Goal: Information Seeking & Learning: Learn about a topic

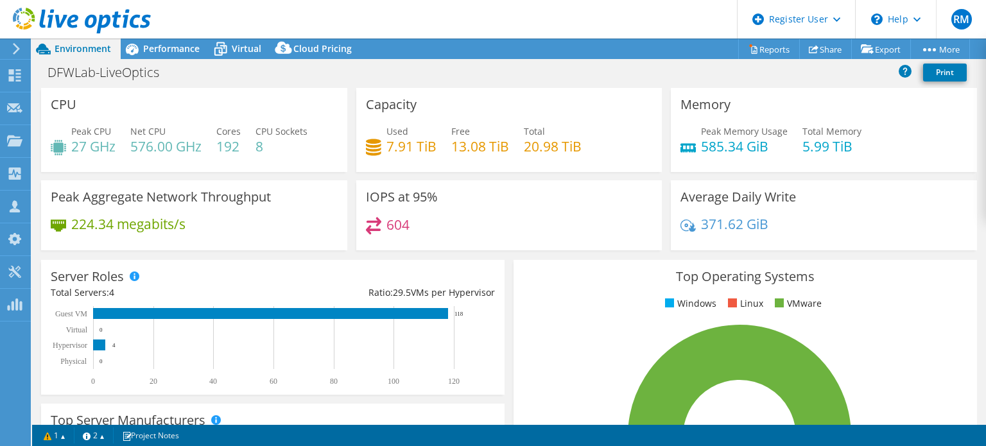
select select "USD"
click at [237, 53] on span "Virtual" at bounding box center [247, 48] width 30 height 12
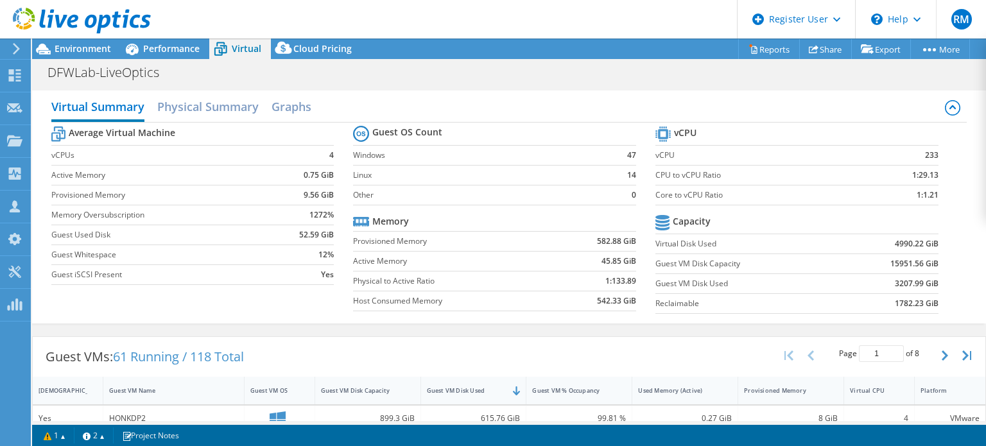
scroll to position [111, 0]
click at [561, 260] on td "45.85 GiB" at bounding box center [595, 261] width 82 height 20
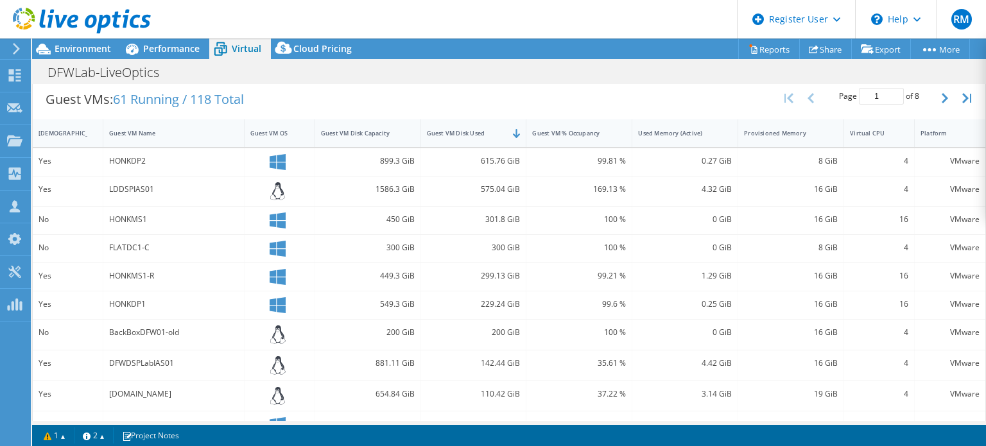
scroll to position [260, 0]
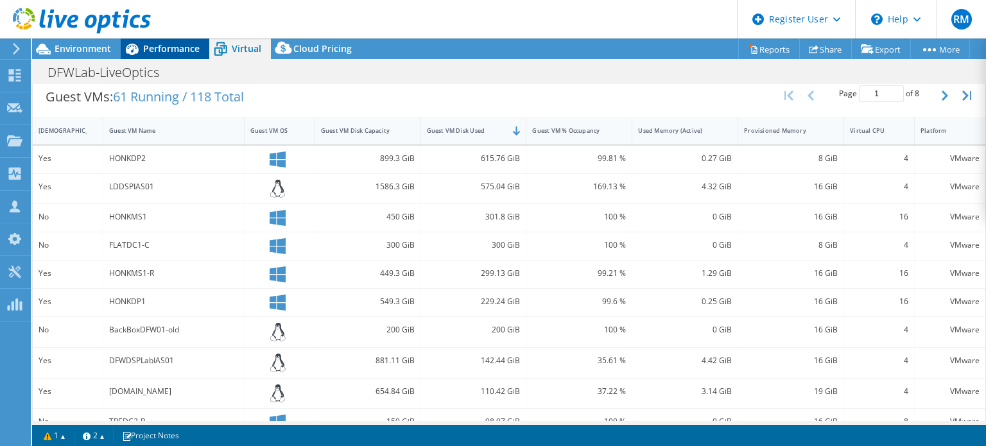
click at [148, 58] on div "Performance" at bounding box center [165, 49] width 89 height 21
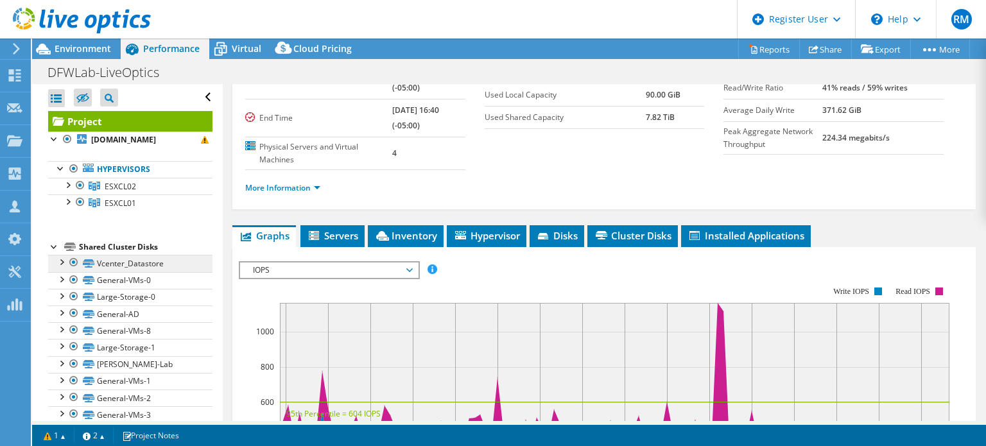
scroll to position [0, 0]
click at [67, 201] on div at bounding box center [67, 201] width 13 height 13
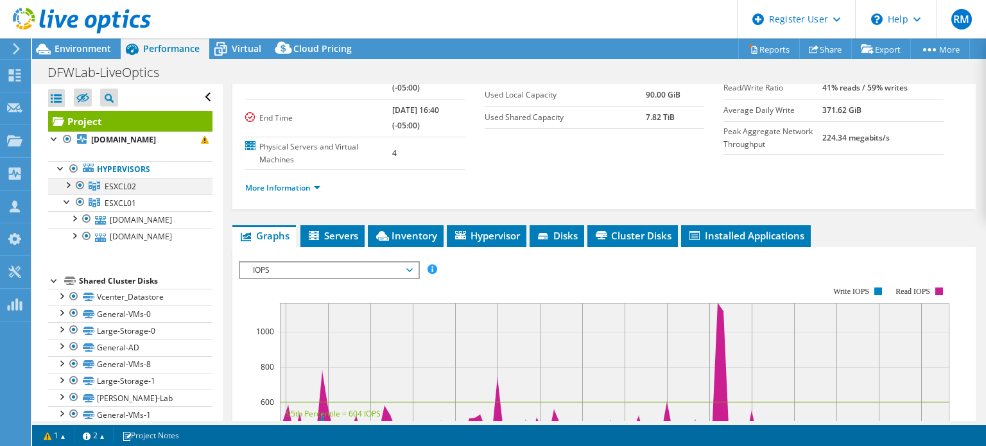
click at [68, 186] on div at bounding box center [67, 184] width 13 height 13
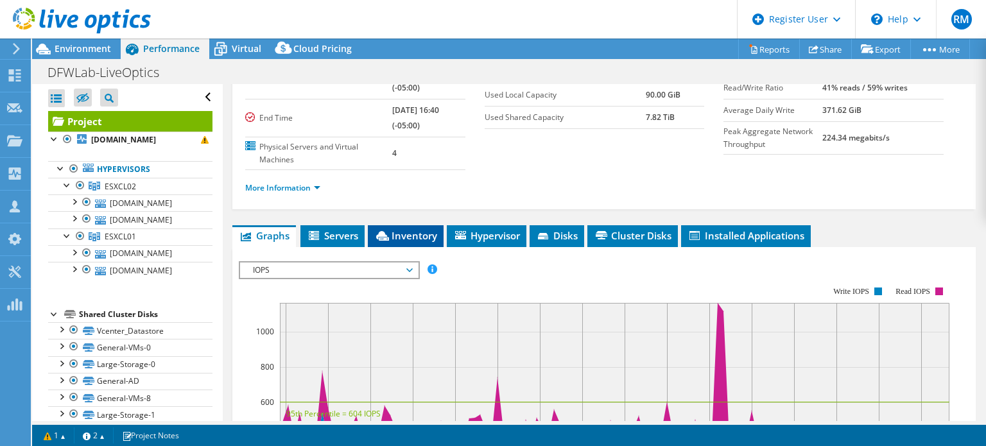
click at [403, 229] on span "Inventory" at bounding box center [405, 235] width 63 height 13
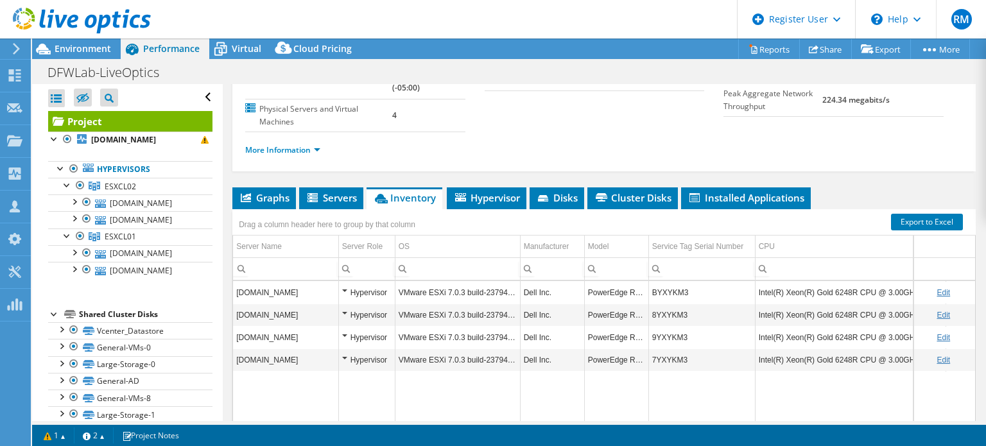
scroll to position [169, 0]
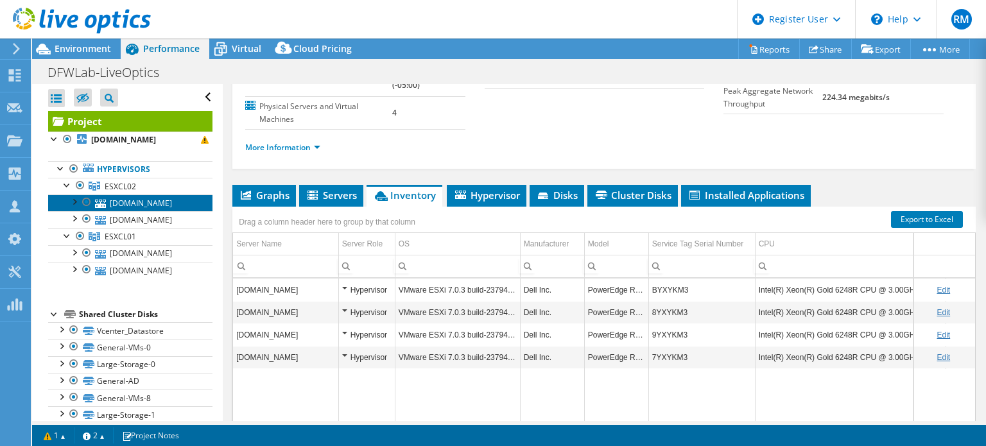
click at [154, 200] on link "[DOMAIN_NAME]" at bounding box center [130, 203] width 164 height 17
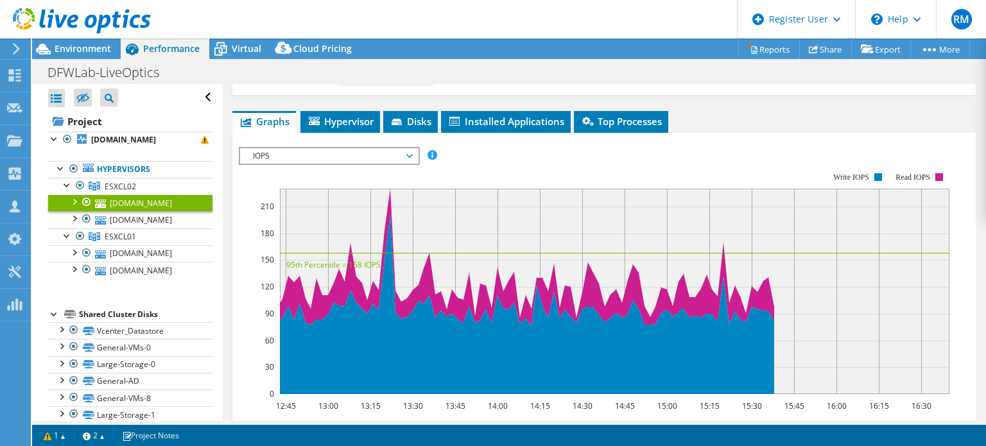
scroll to position [0, 0]
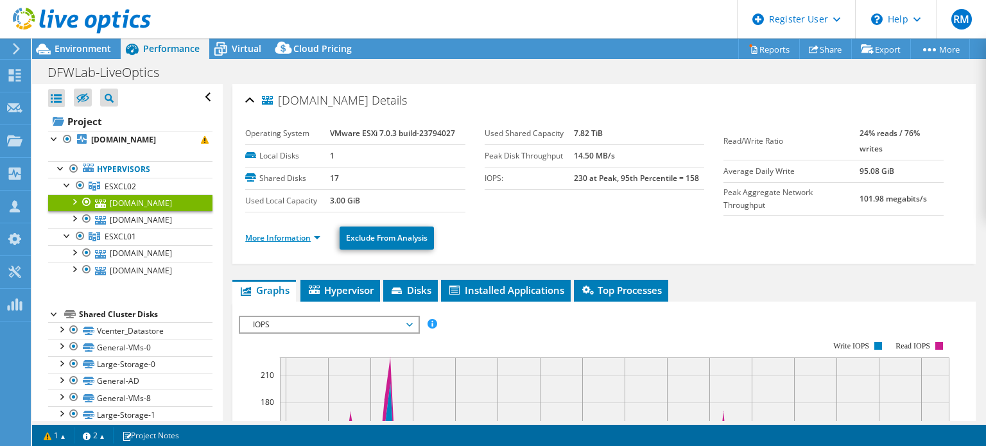
click at [309, 237] on link "More Information" at bounding box center [282, 237] width 75 height 11
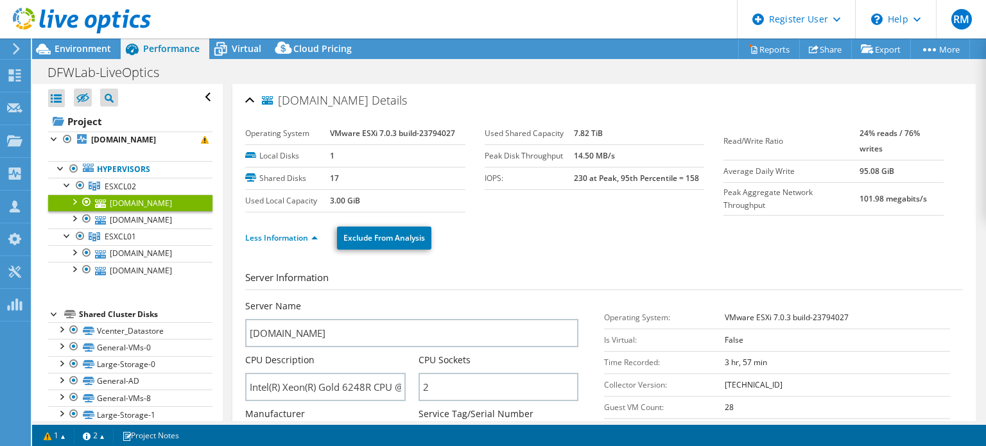
click at [518, 220] on div "Less Information Exclude From Analysis" at bounding box center [604, 238] width 718 height 45
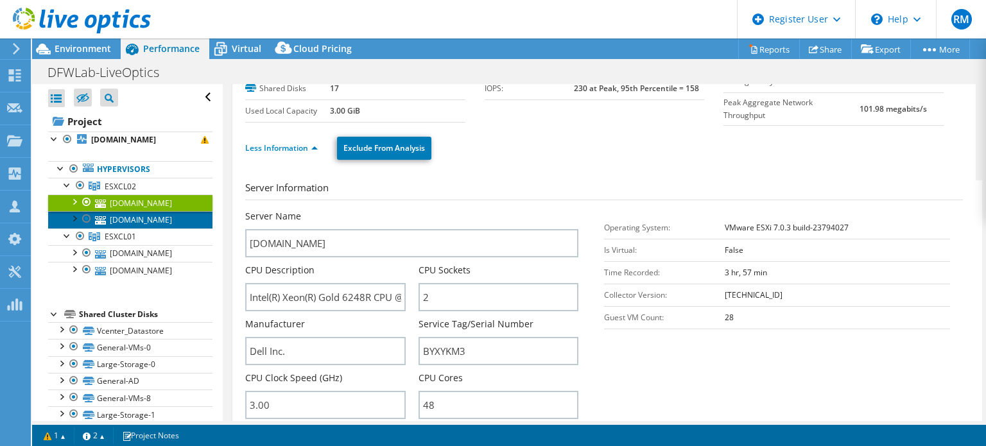
click at [182, 213] on link "[DOMAIN_NAME]" at bounding box center [130, 219] width 164 height 17
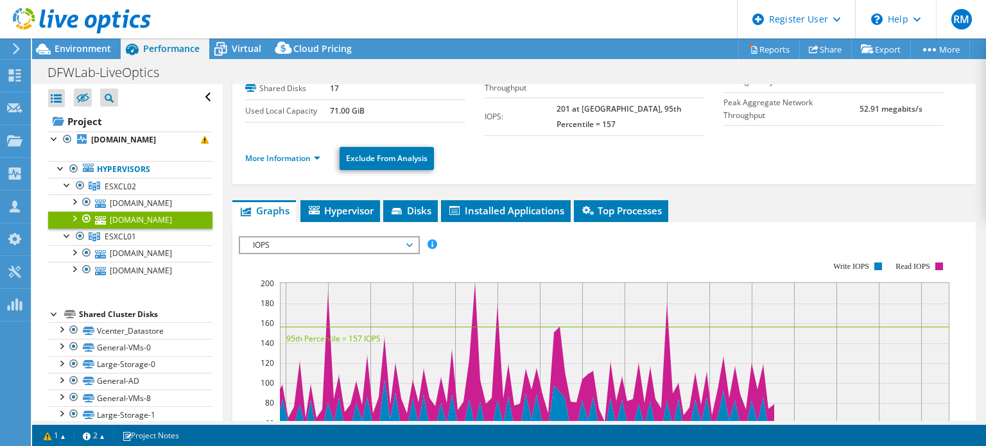
click at [295, 152] on li "More Information" at bounding box center [286, 159] width 83 height 14
click at [291, 153] on link "More Information" at bounding box center [282, 158] width 75 height 11
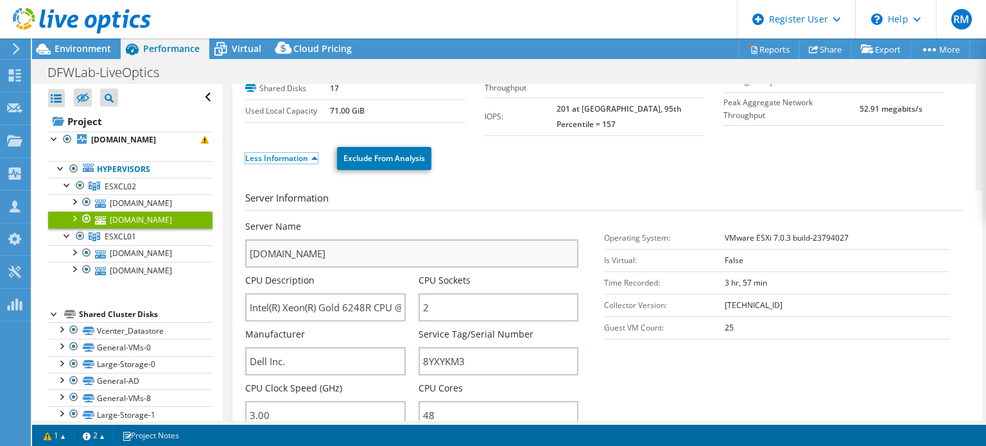
scroll to position [134, 0]
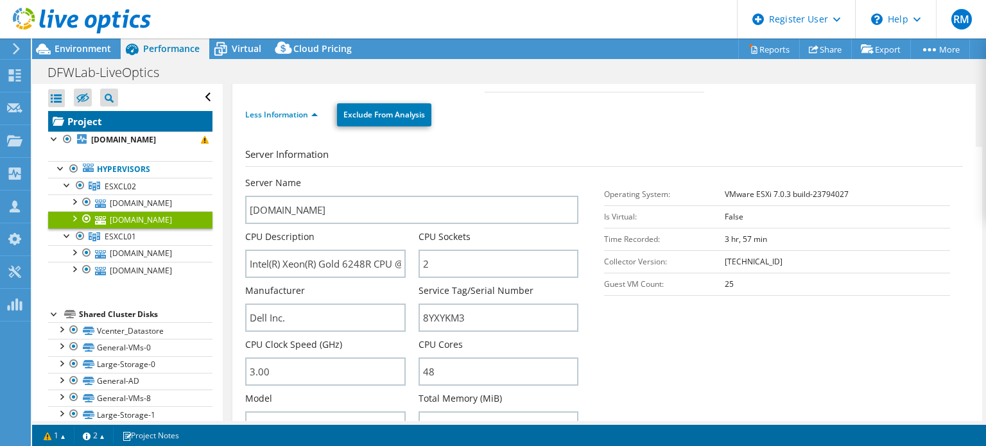
click at [160, 119] on link "Project" at bounding box center [130, 121] width 164 height 21
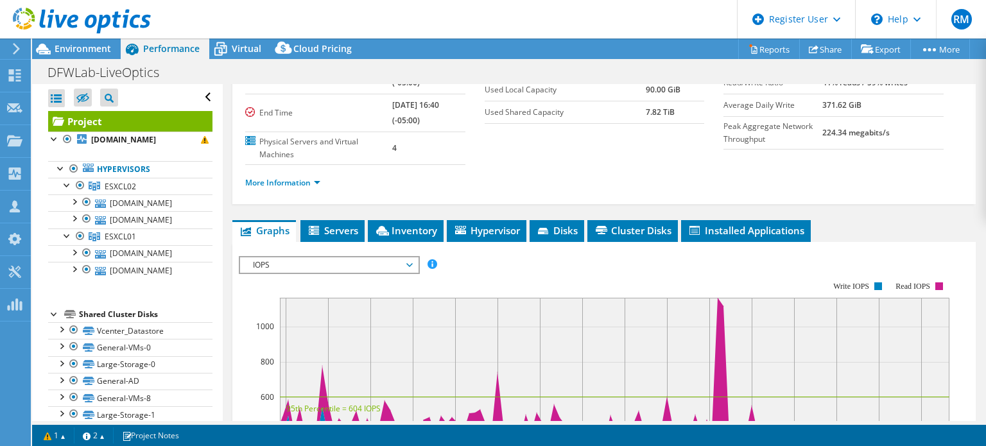
scroll to position [0, 0]
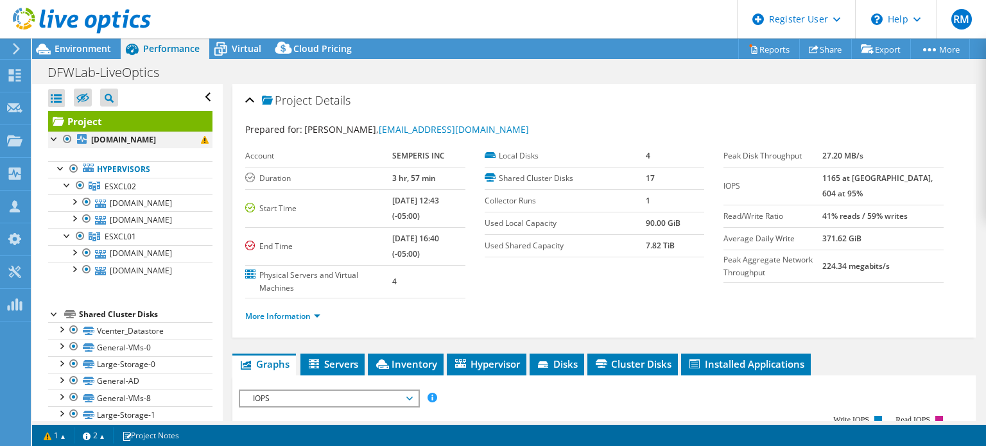
click at [54, 138] on div at bounding box center [54, 138] width 13 height 13
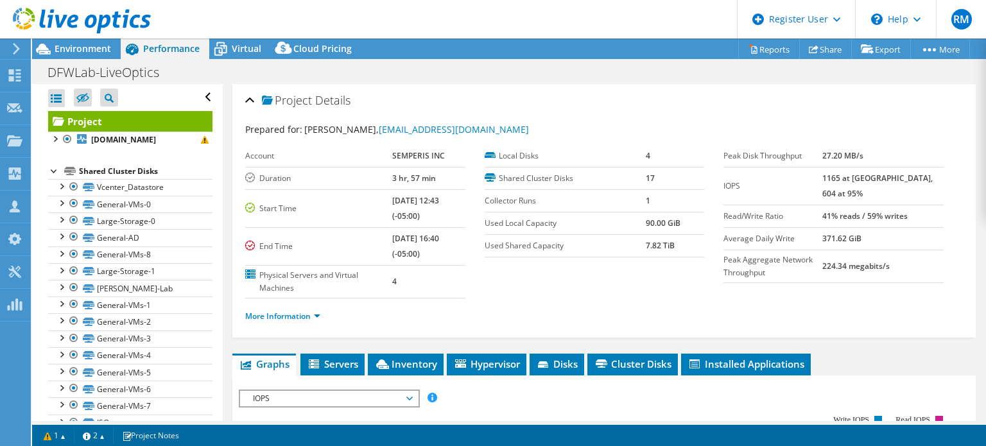
scroll to position [128, 0]
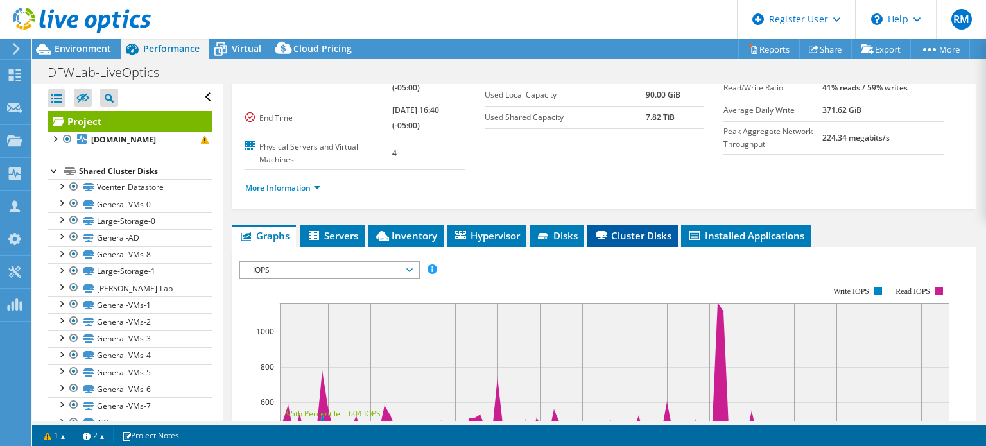
click at [599, 238] on span "Cluster Disks" at bounding box center [633, 235] width 78 height 13
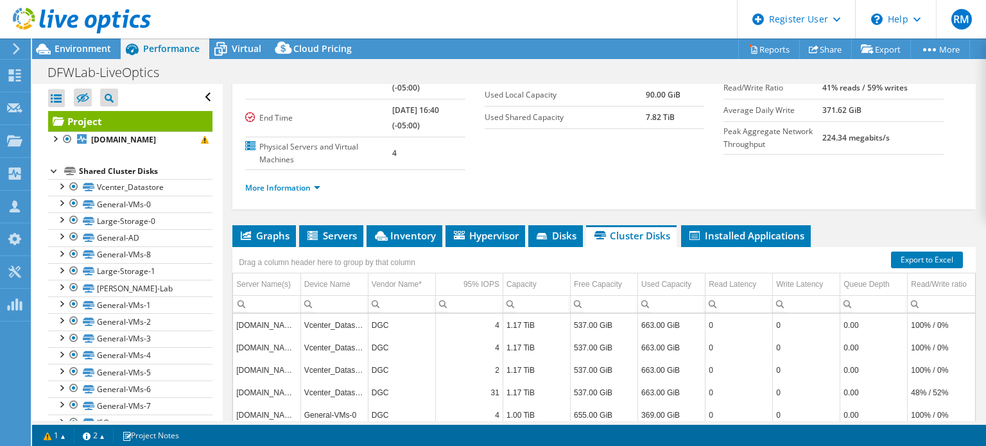
click at [573, 204] on div "More Information" at bounding box center [604, 188] width 718 height 36
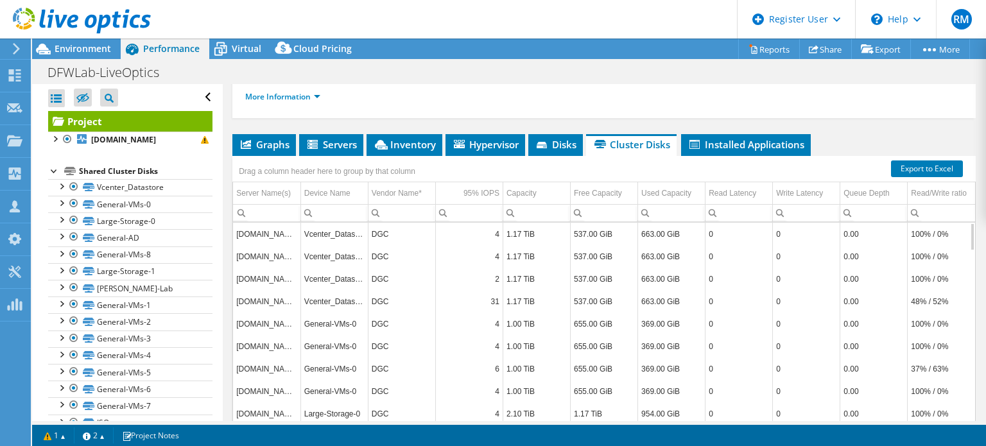
scroll to position [162, 0]
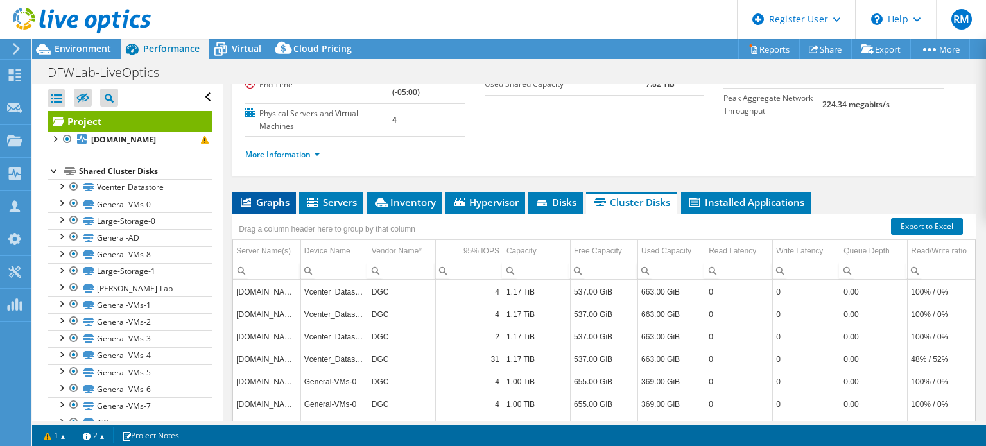
click at [277, 202] on span "Graphs" at bounding box center [264, 202] width 51 height 13
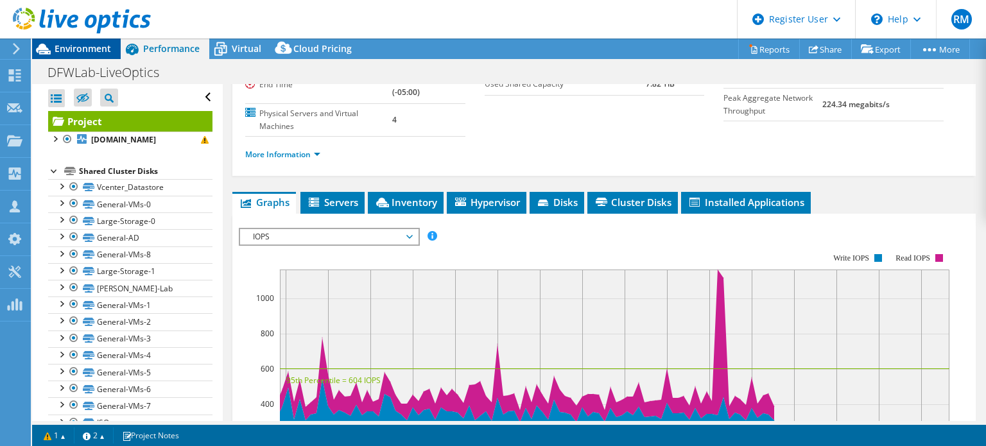
click at [105, 53] on span "Environment" at bounding box center [83, 48] width 57 height 12
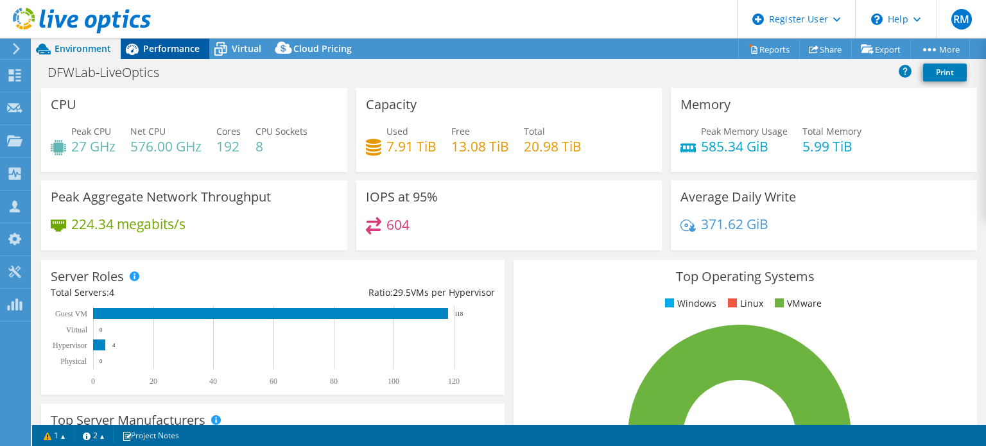
click at [159, 53] on span "Performance" at bounding box center [171, 48] width 57 height 12
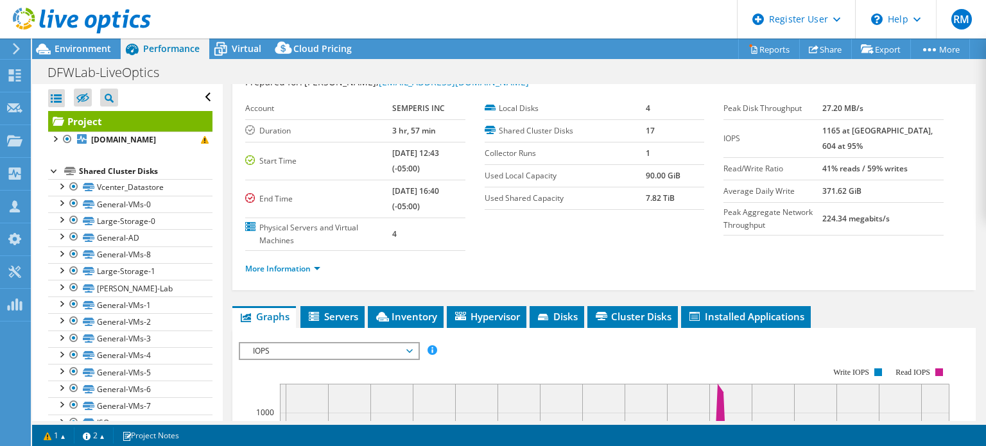
scroll to position [77, 0]
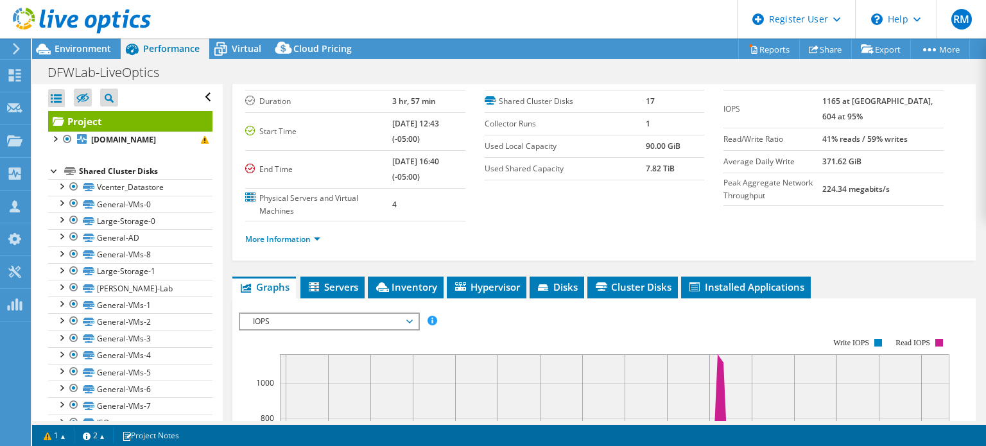
click at [344, 314] on span "IOPS" at bounding box center [329, 321] width 165 height 15
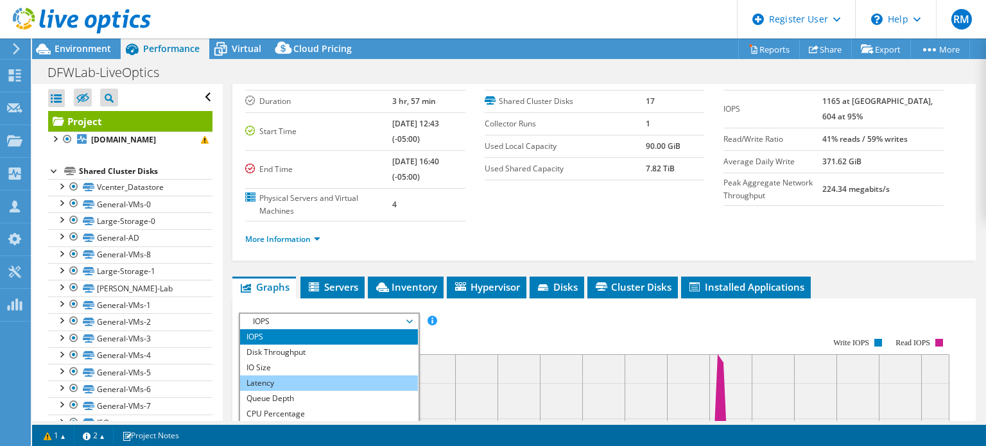
click at [318, 380] on li "Latency" at bounding box center [329, 383] width 178 height 15
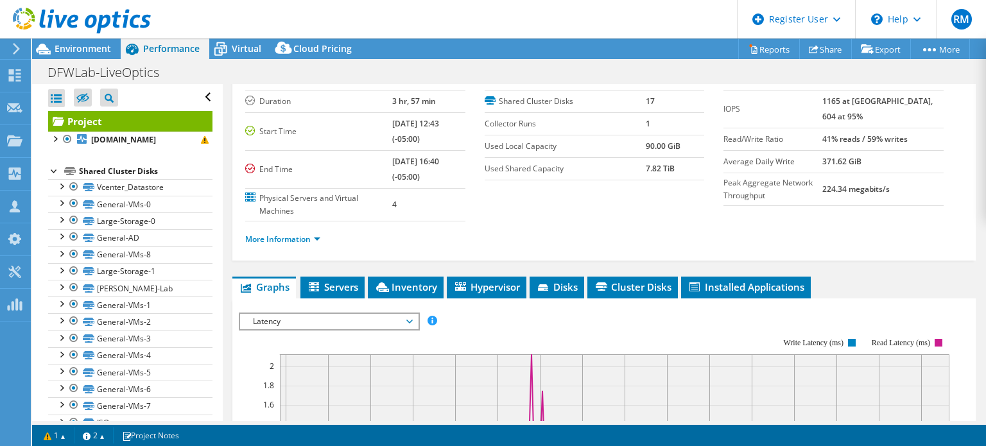
click at [483, 313] on div "IOPS Disk Throughput IO Size Latency Queue Depth CPU Percentage Memory Page Fau…" at bounding box center [604, 321] width 731 height 17
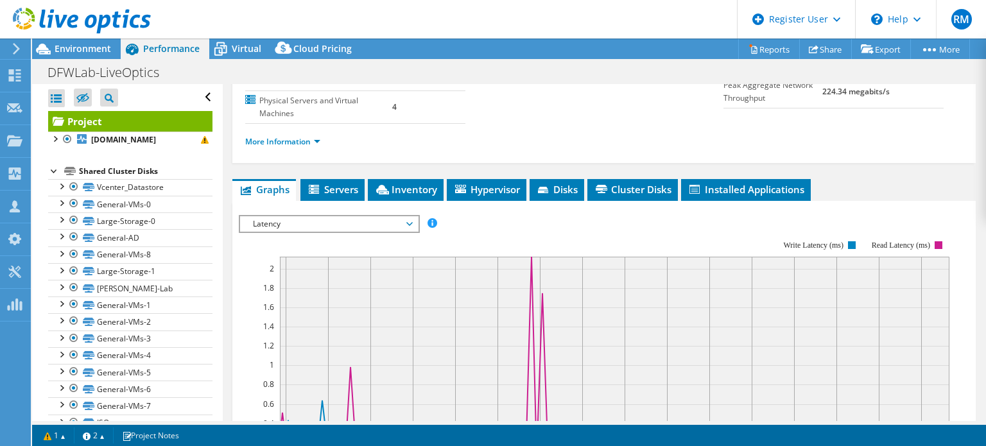
click at [333, 234] on rect at bounding box center [594, 351] width 711 height 257
click at [297, 211] on div "IOPS Disk Throughput IO Size Latency Queue Depth CPU Percentage Memory Page Fau…" at bounding box center [604, 431] width 731 height 445
click at [302, 216] on span "Latency" at bounding box center [329, 223] width 165 height 15
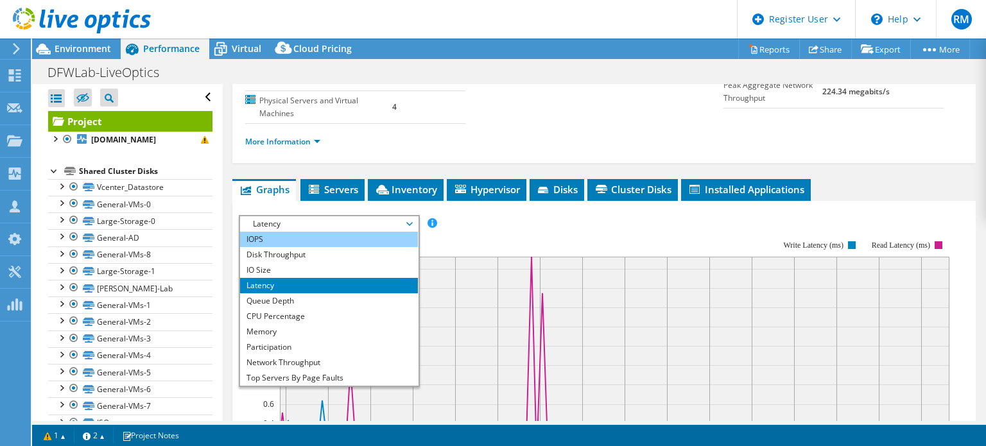
click at [303, 236] on li "IOPS" at bounding box center [329, 239] width 178 height 15
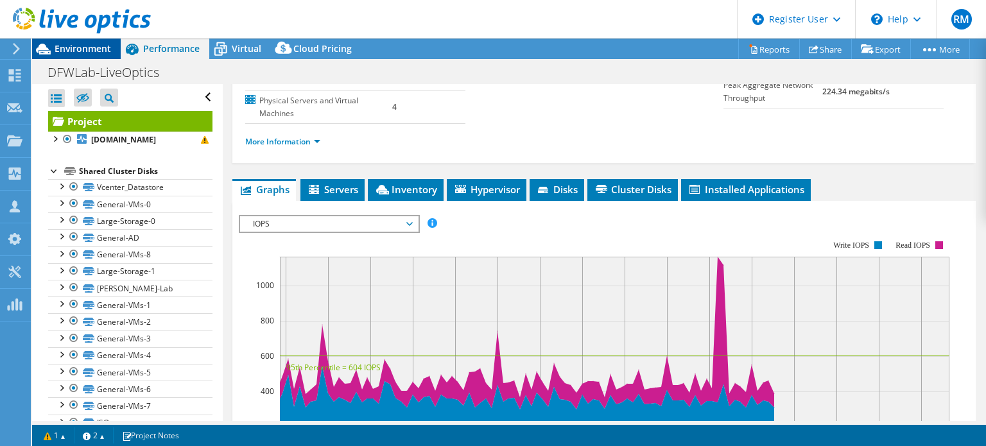
click at [112, 48] on div "Environment" at bounding box center [76, 49] width 89 height 21
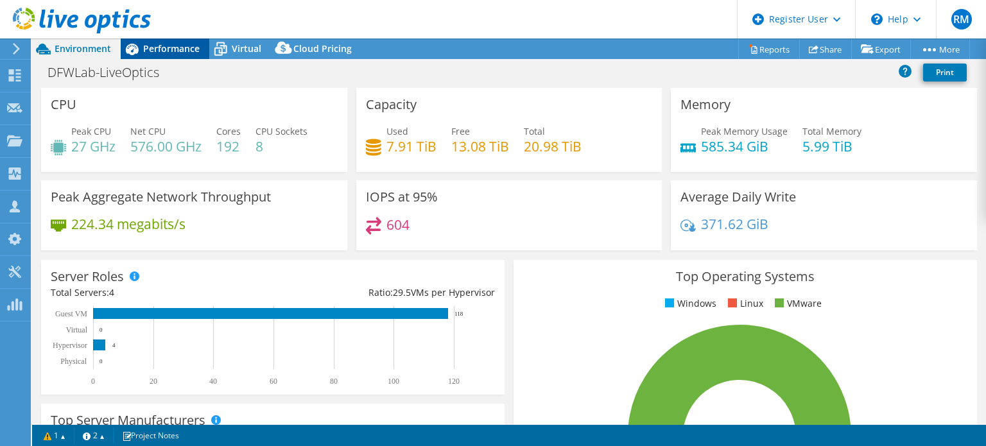
click at [182, 50] on span "Performance" at bounding box center [171, 48] width 57 height 12
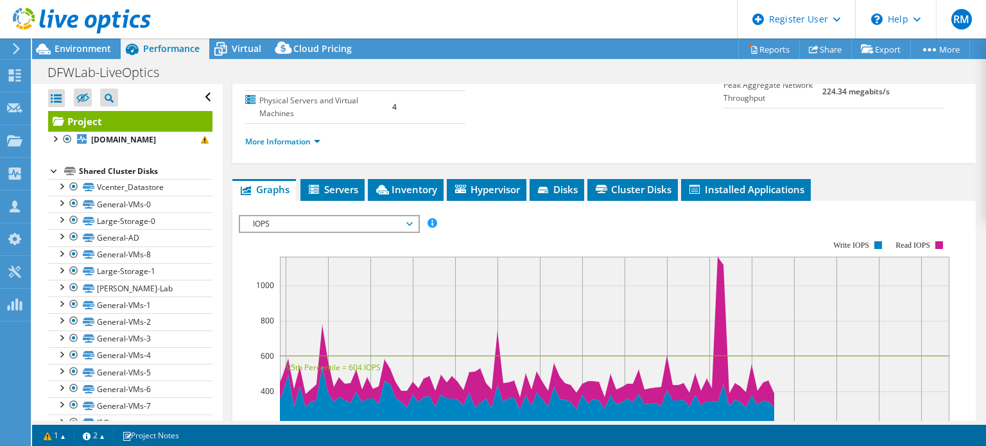
click at [537, 150] on div "More Information" at bounding box center [604, 142] width 718 height 36
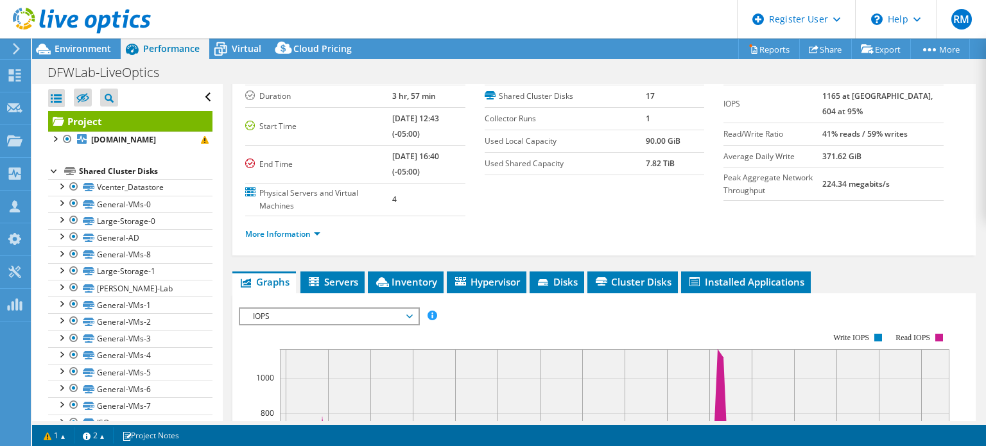
scroll to position [23, 0]
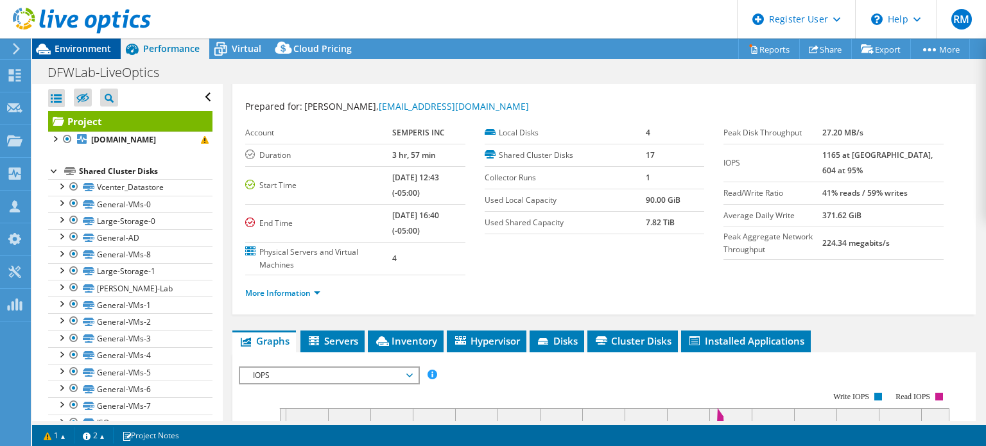
click at [87, 53] on span "Environment" at bounding box center [83, 48] width 57 height 12
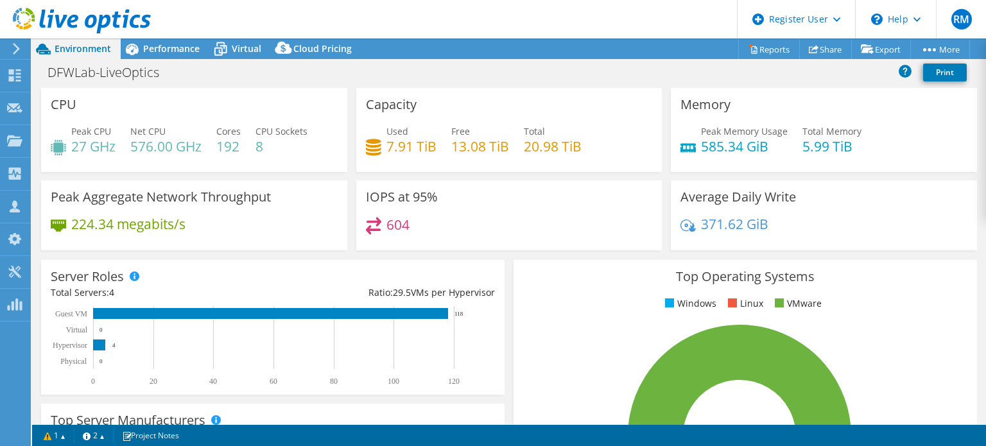
click at [381, 74] on div "DFWLab-LiveOptics Print" at bounding box center [509, 72] width 954 height 24
drag, startPoint x: 381, startPoint y: 74, endPoint x: 389, endPoint y: 34, distance: 40.7
drag, startPoint x: 389, startPoint y: 34, endPoint x: 301, endPoint y: 4, distance: 93.6
drag, startPoint x: 301, startPoint y: 4, endPoint x: 241, endPoint y: 17, distance: 60.6
click at [241, 17] on header "RM Dell User [PERSON_NAME] [PERSON_NAME][EMAIL_ADDRESS][PERSON_NAME][DOMAIN_NAM…" at bounding box center [493, 19] width 986 height 39
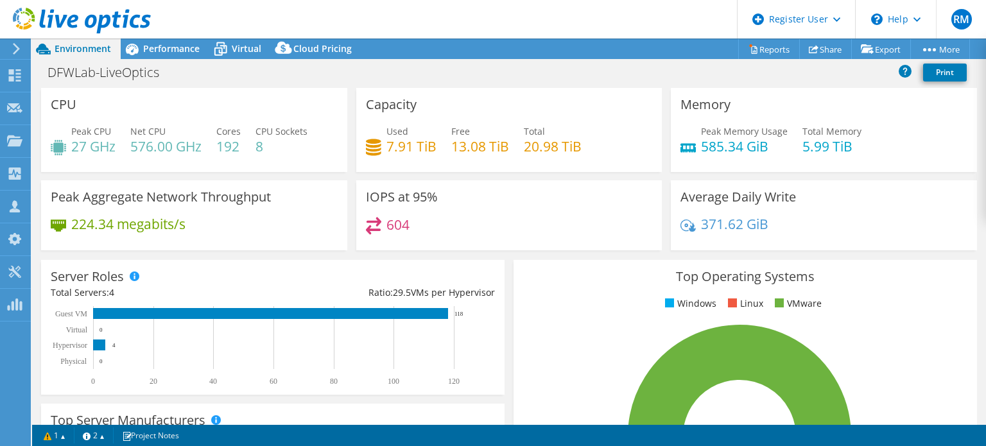
click at [489, 62] on div "DFWLab-LiveOptics Print" at bounding box center [509, 72] width 954 height 24
click at [490, 61] on div "DFWLab-LiveOptics Print" at bounding box center [509, 72] width 954 height 24
click at [479, 24] on header "RM Dell User [PERSON_NAME] [PERSON_NAME][EMAIL_ADDRESS][PERSON_NAME][DOMAIN_NAM…" at bounding box center [493, 19] width 986 height 39
drag, startPoint x: 479, startPoint y: 24, endPoint x: 430, endPoint y: 21, distance: 48.9
click at [430, 21] on header "RM Dell User [PERSON_NAME] [PERSON_NAME][EMAIL_ADDRESS][PERSON_NAME][DOMAIN_NAM…" at bounding box center [493, 19] width 986 height 39
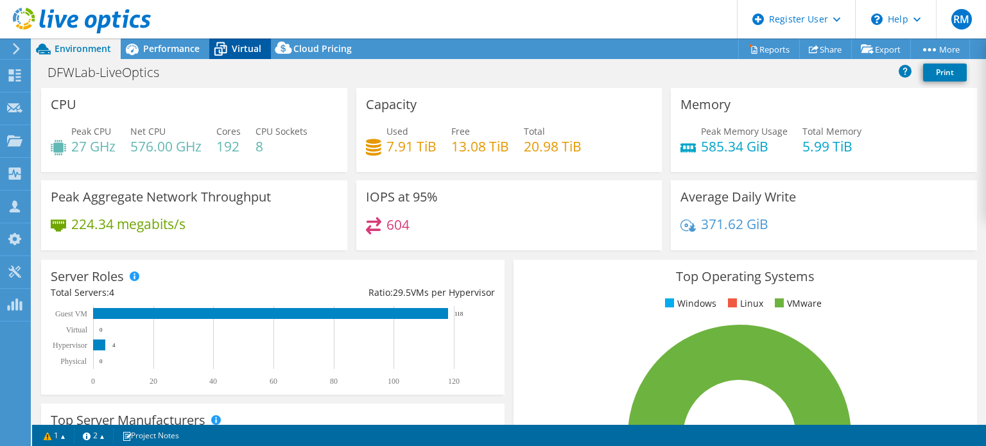
click at [234, 58] on div "Virtual" at bounding box center [240, 49] width 62 height 21
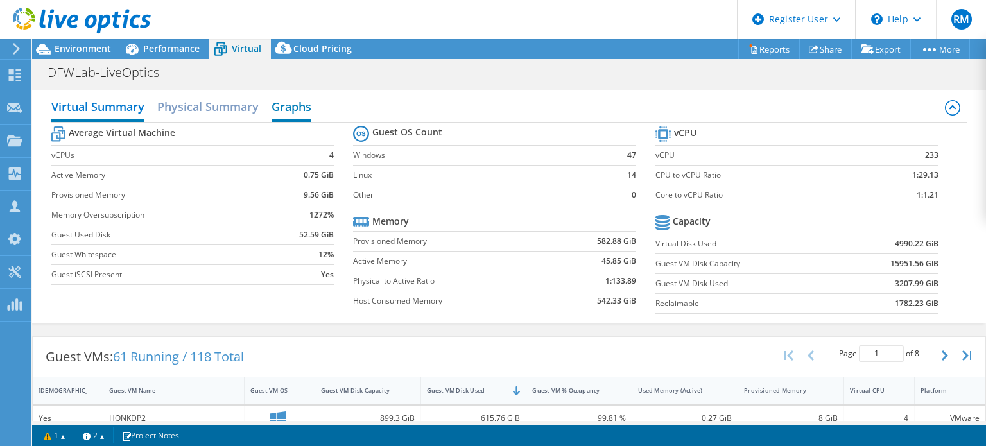
click at [291, 106] on h2 "Graphs" at bounding box center [292, 108] width 40 height 28
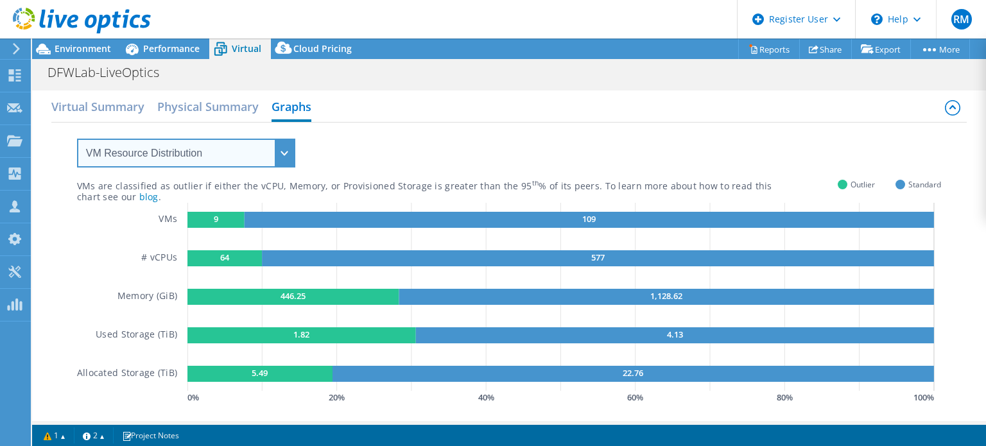
click at [245, 164] on select "VM Resource Distribution Provisioning Contrast Over Provisioning" at bounding box center [186, 153] width 218 height 29
select select "Over Provisioning"
click at [77, 139] on select "VM Resource Distribution Provisioning Contrast Over Provisioning" at bounding box center [186, 153] width 218 height 29
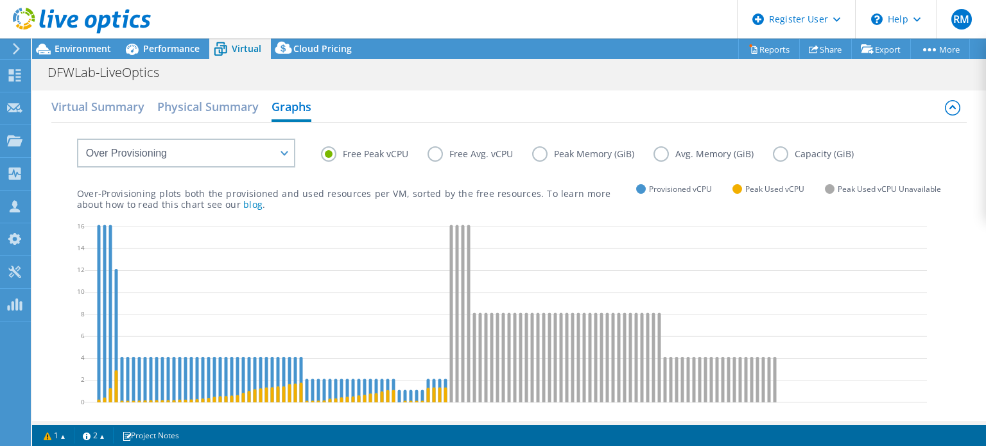
click at [773, 149] on label "Capacity (GiB)" at bounding box center [823, 153] width 100 height 15
click at [0, 0] on input "Capacity (GiB)" at bounding box center [0, 0] width 0 height 0
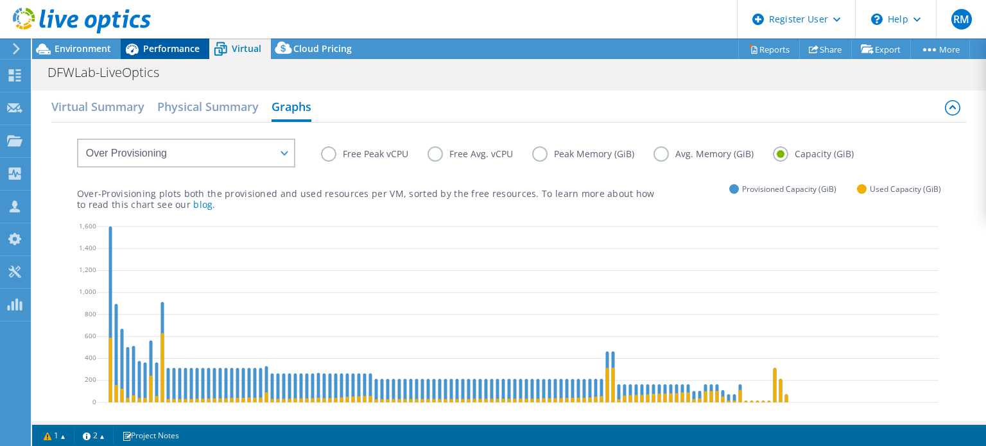
click at [171, 48] on span "Performance" at bounding box center [171, 48] width 57 height 12
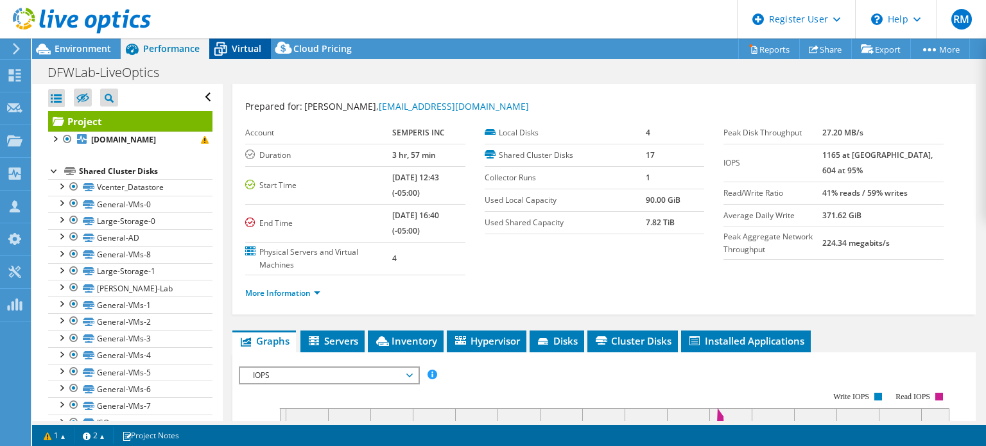
click at [227, 43] on icon at bounding box center [220, 49] width 22 height 22
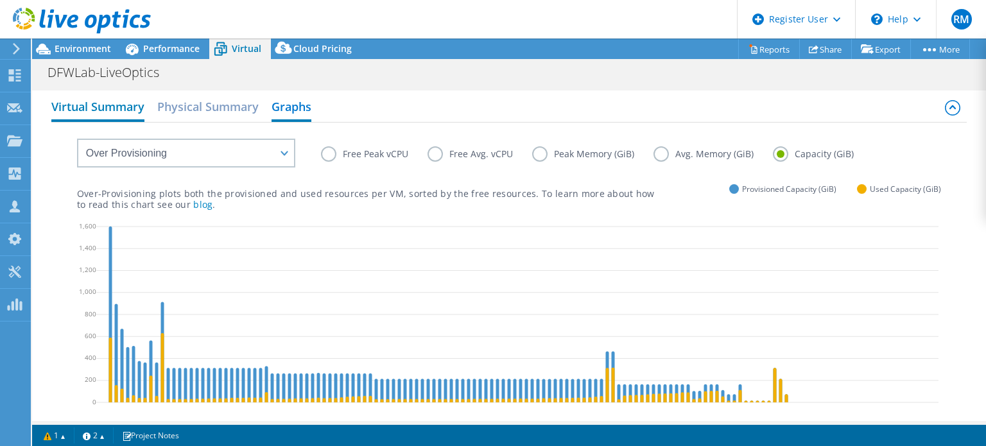
click at [134, 100] on h2 "Virtual Summary" at bounding box center [97, 108] width 93 height 28
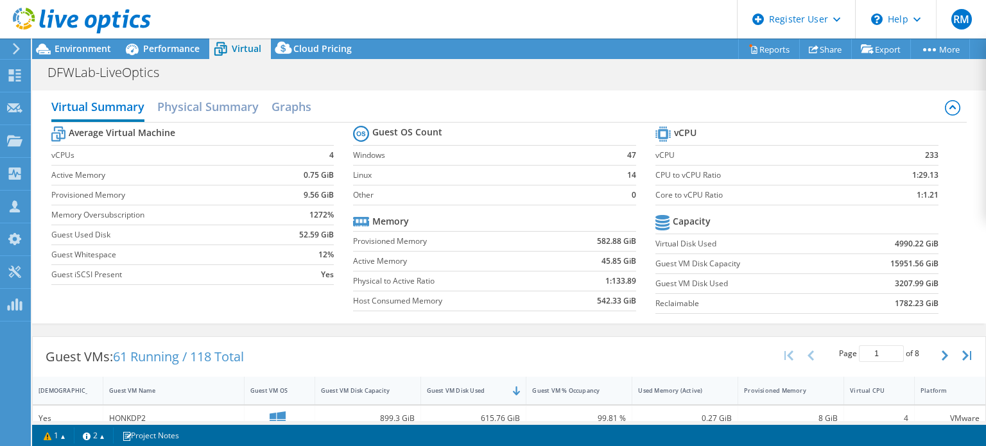
click at [733, 261] on label "Guest VM Disk Capacity" at bounding box center [748, 264] width 185 height 13
click at [298, 106] on h2 "Graphs" at bounding box center [292, 108] width 40 height 28
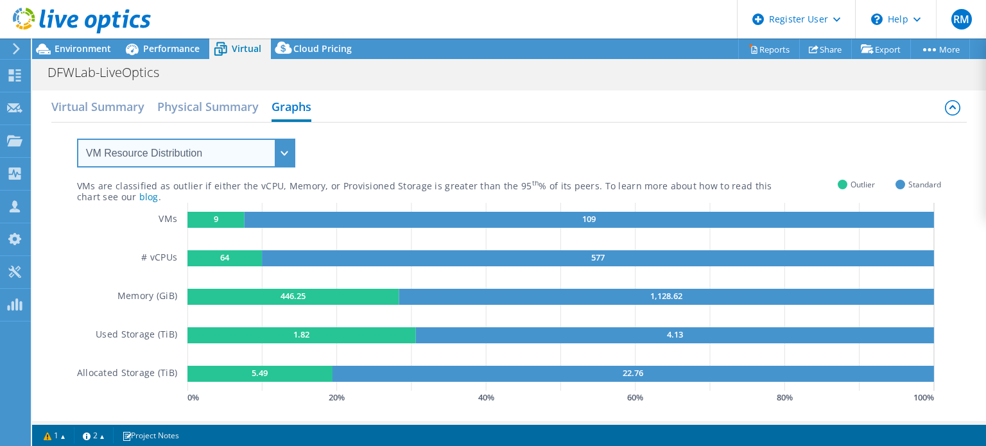
click at [283, 144] on select "VM Resource Distribution Provisioning Contrast Over Provisioning" at bounding box center [186, 153] width 218 height 29
select select "Over Provisioning"
click at [77, 139] on select "VM Resource Distribution Provisioning Contrast Over Provisioning" at bounding box center [186, 153] width 218 height 29
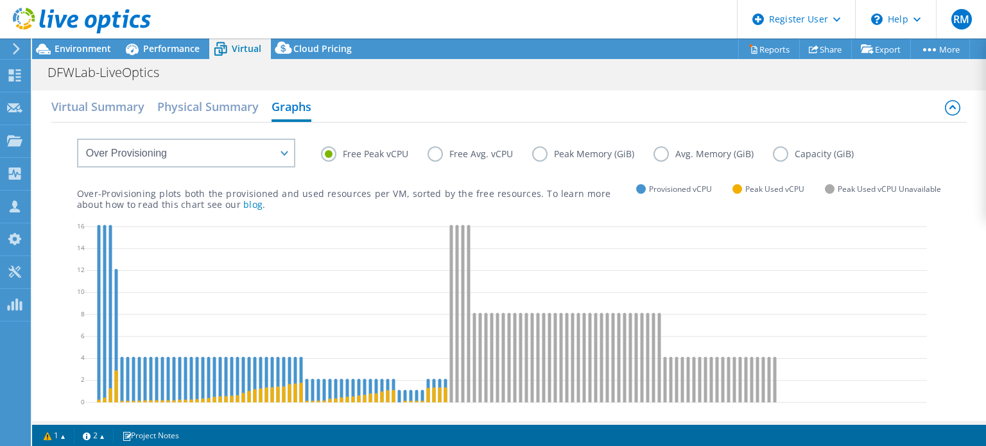
click at [779, 153] on label "Capacity (GiB)" at bounding box center [823, 153] width 100 height 15
click at [0, 0] on input "Capacity (GiB)" at bounding box center [0, 0] width 0 height 0
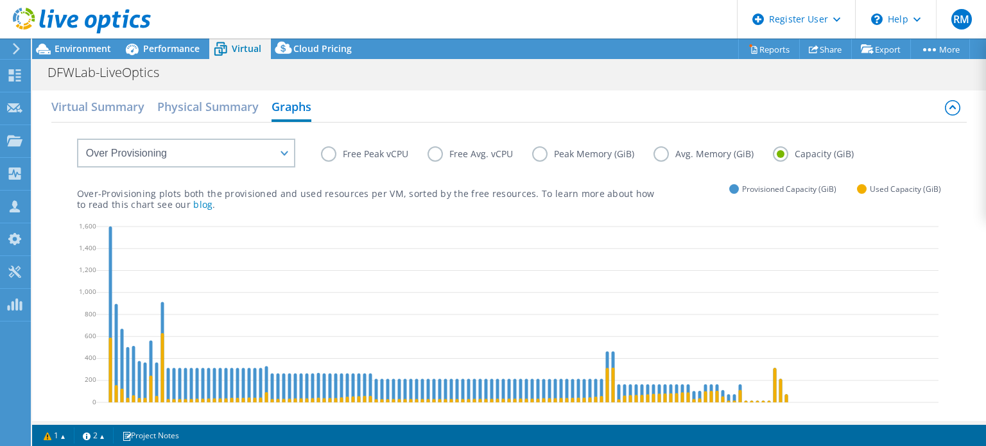
click at [585, 127] on div "Free Peak vCPU Free Avg. vCPU Peak Memory (GiB) Avg. Memory (GiB) Capacity (GiB)" at bounding box center [509, 145] width 865 height 44
click at [94, 51] on span "Environment" at bounding box center [83, 48] width 57 height 12
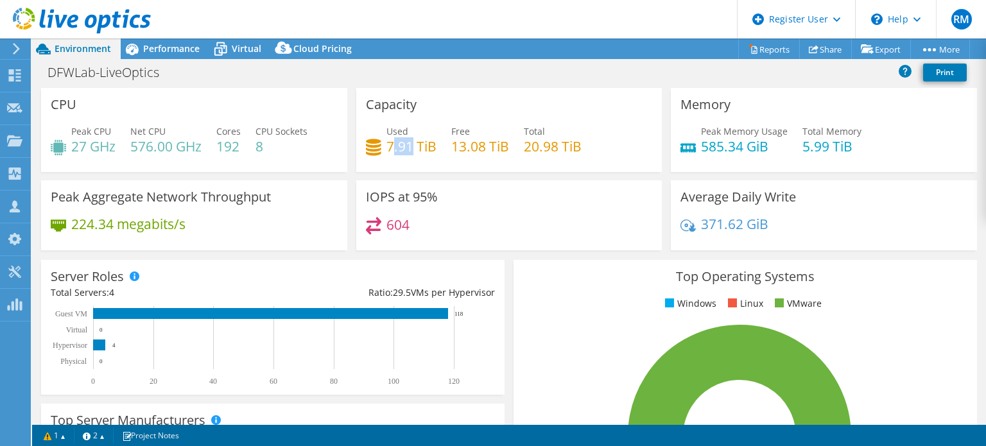
drag, startPoint x: 388, startPoint y: 143, endPoint x: 409, endPoint y: 148, distance: 22.0
click at [409, 148] on h4 "7.91 TiB" at bounding box center [412, 146] width 50 height 14
click at [524, 144] on h4 "20.98 TiB" at bounding box center [553, 146] width 58 height 14
click at [247, 42] on span "Virtual" at bounding box center [247, 48] width 30 height 12
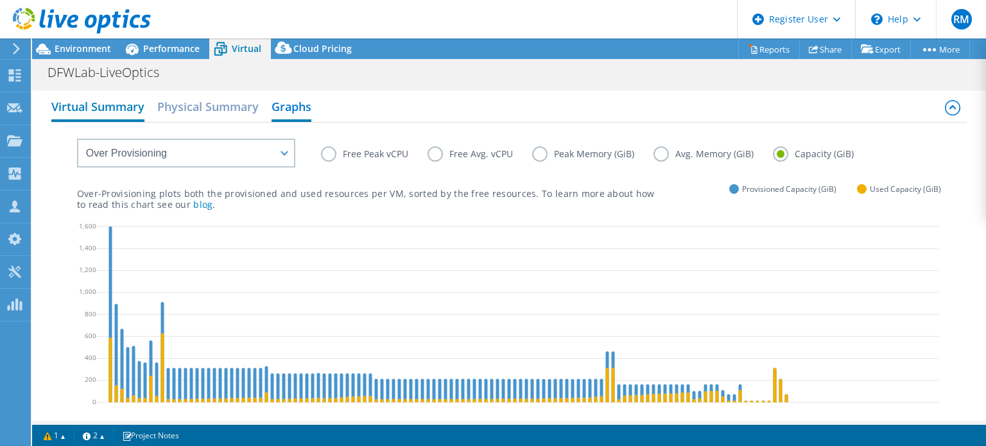
click at [132, 101] on h2 "Virtual Summary" at bounding box center [97, 108] width 93 height 28
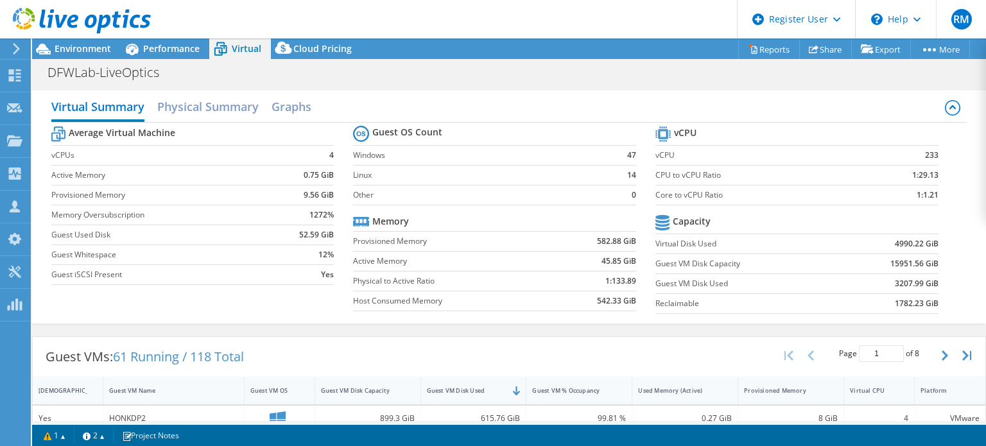
click at [421, 107] on div "Virtual Summary Physical Summary Graphs" at bounding box center [509, 108] width 916 height 29
drag, startPoint x: 884, startPoint y: 282, endPoint x: 928, endPoint y: 282, distance: 44.3
click at [928, 282] on td "3207.99 GiB" at bounding box center [890, 284] width 98 height 20
drag, startPoint x: 469, startPoint y: 38, endPoint x: 426, endPoint y: 31, distance: 44.2
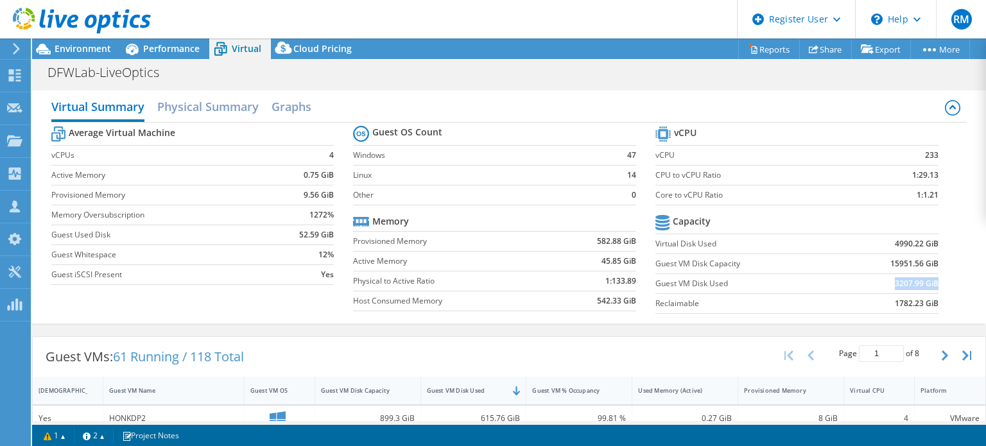
click at [426, 31] on header "RM Dell User [PERSON_NAME] [PERSON_NAME][EMAIL_ADDRESS][PERSON_NAME][DOMAIN_NAM…" at bounding box center [493, 19] width 986 height 39
click at [114, 48] on div "Environment" at bounding box center [76, 49] width 89 height 21
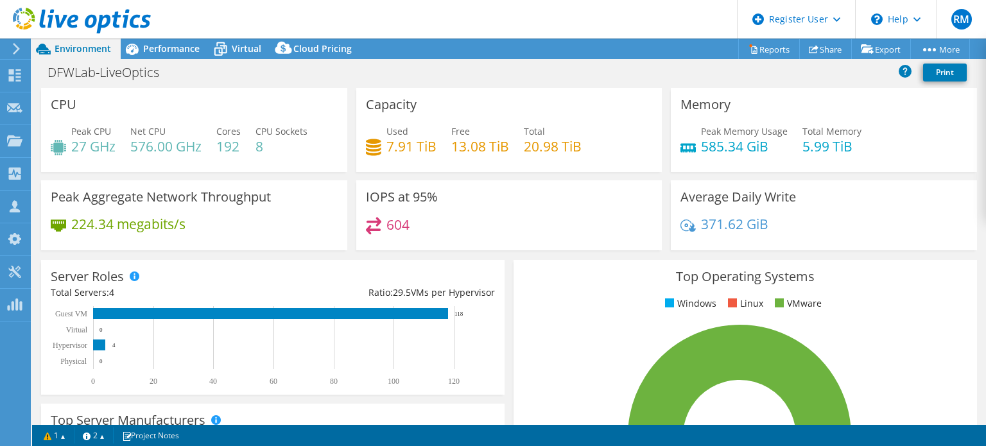
drag, startPoint x: 458, startPoint y: 57, endPoint x: 413, endPoint y: 47, distance: 46.0
click at [413, 47] on div "Project Actions Project Actions Reports Share Export vSAN ReadyNode Sizer" at bounding box center [509, 49] width 954 height 21
click at [524, 30] on header "RM Dell User [PERSON_NAME] [PERSON_NAME][EMAIL_ADDRESS][PERSON_NAME][DOMAIN_NAM…" at bounding box center [493, 19] width 986 height 39
drag, startPoint x: 467, startPoint y: 40, endPoint x: 450, endPoint y: 37, distance: 17.6
drag, startPoint x: 450, startPoint y: 37, endPoint x: 417, endPoint y: 28, distance: 33.3
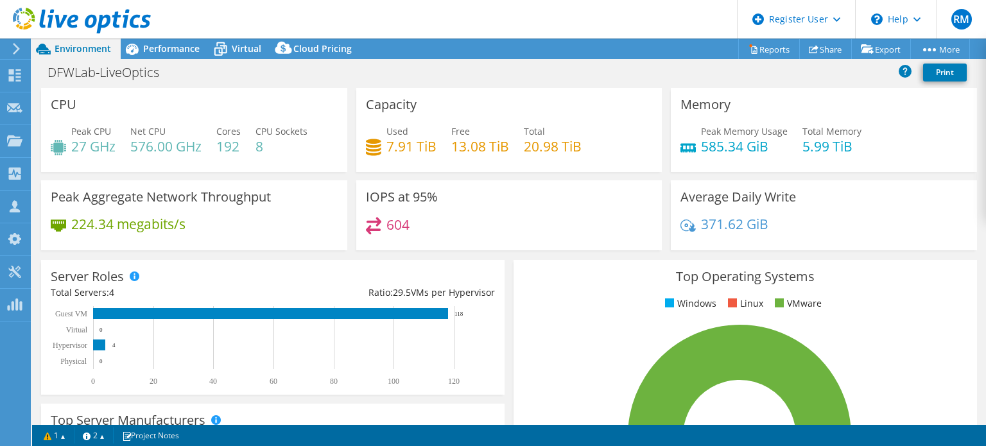
click at [417, 28] on header "RM Dell User [PERSON_NAME] [PERSON_NAME][EMAIL_ADDRESS][PERSON_NAME][DOMAIN_NAM…" at bounding box center [493, 19] width 986 height 39
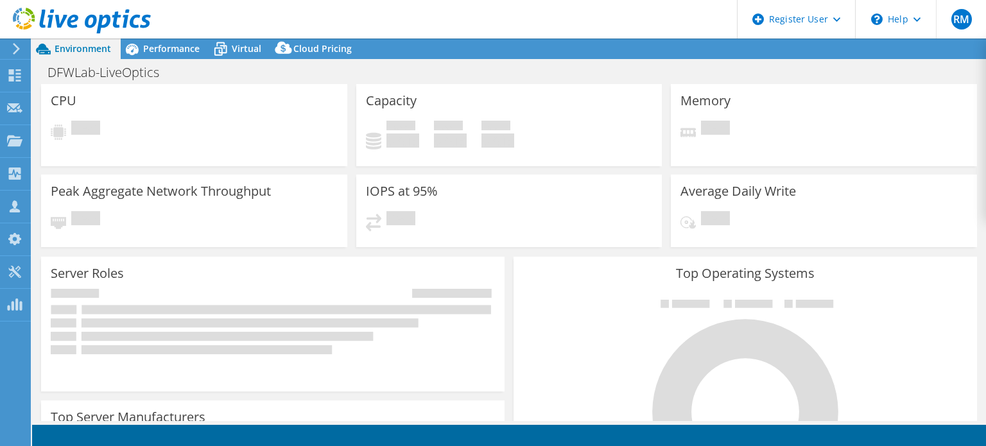
select select "USD"
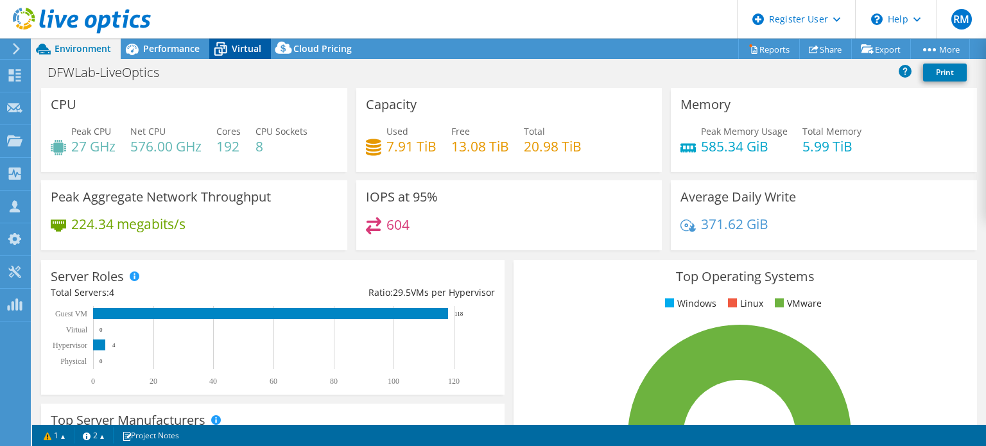
click at [226, 50] on icon at bounding box center [220, 50] width 13 height 10
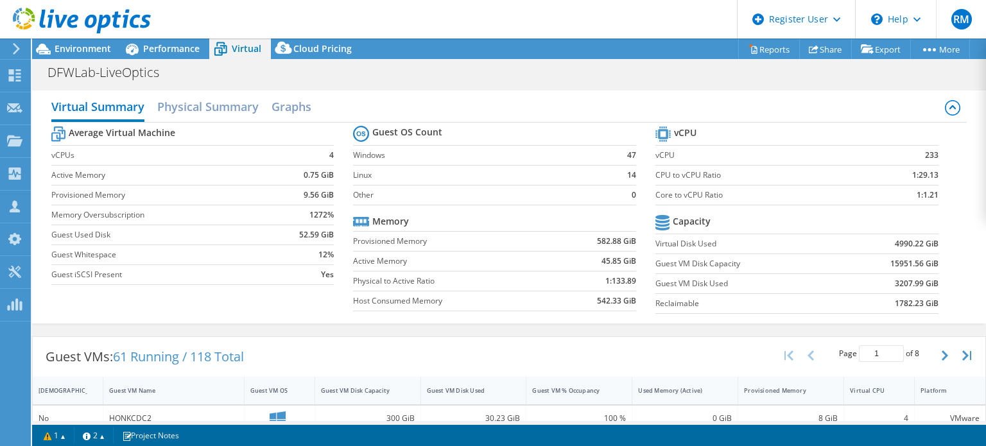
scroll to position [26, 0]
click at [520, 317] on div "Average Virtual Machine vCPUs 4 Active Memory 0.75 GiB Provisioned Memory 9.56 …" at bounding box center [509, 222] width 916 height 198
click at [469, 381] on div "Guest VM Disk Used" at bounding box center [466, 391] width 90 height 20
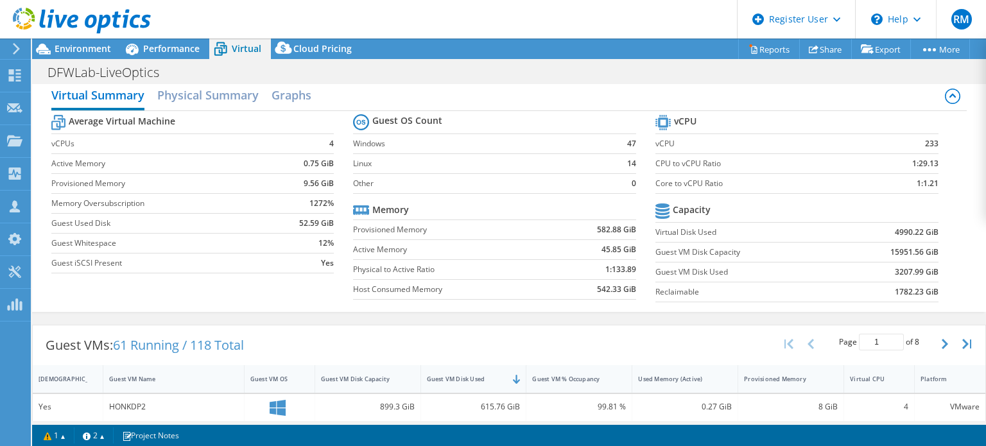
scroll to position [0, 0]
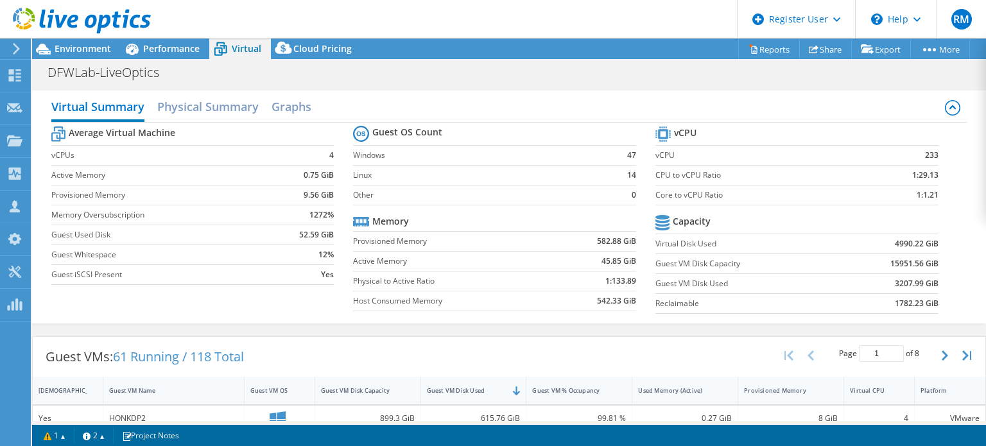
click at [445, 49] on div "Project Actions Project Actions Reports Share Export vSAN ReadyNode Sizer" at bounding box center [509, 49] width 954 height 21
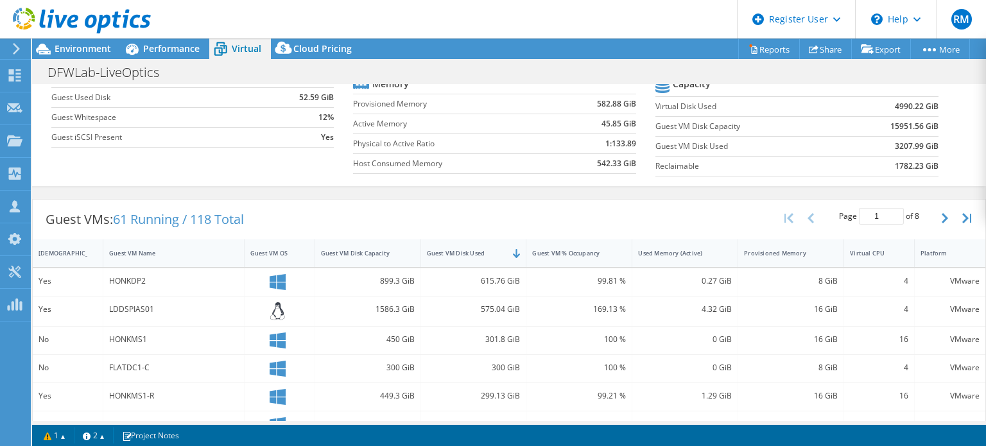
scroll to position [211, 0]
click at [155, 43] on span "Performance" at bounding box center [171, 48] width 57 height 12
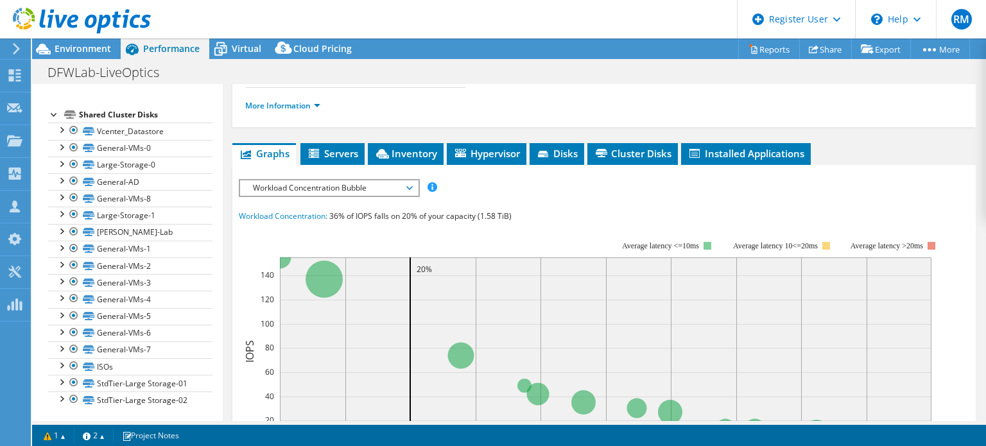
scroll to position [0, 0]
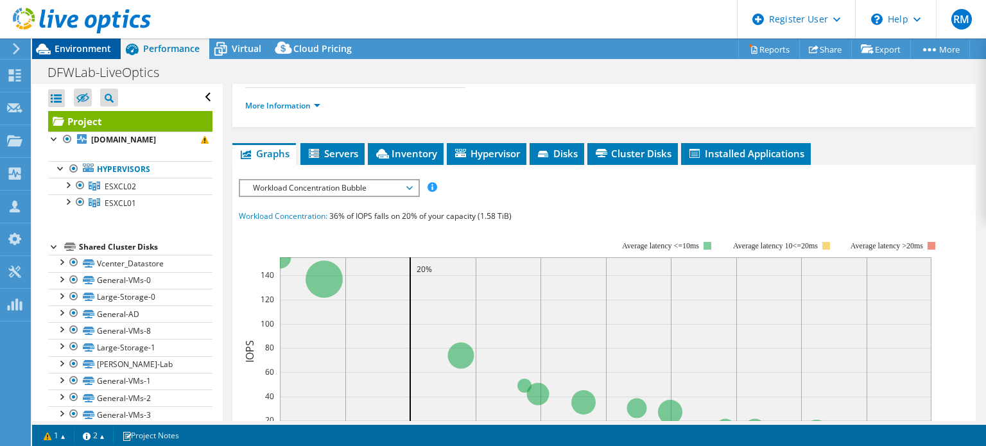
click at [97, 51] on span "Environment" at bounding box center [83, 48] width 57 height 12
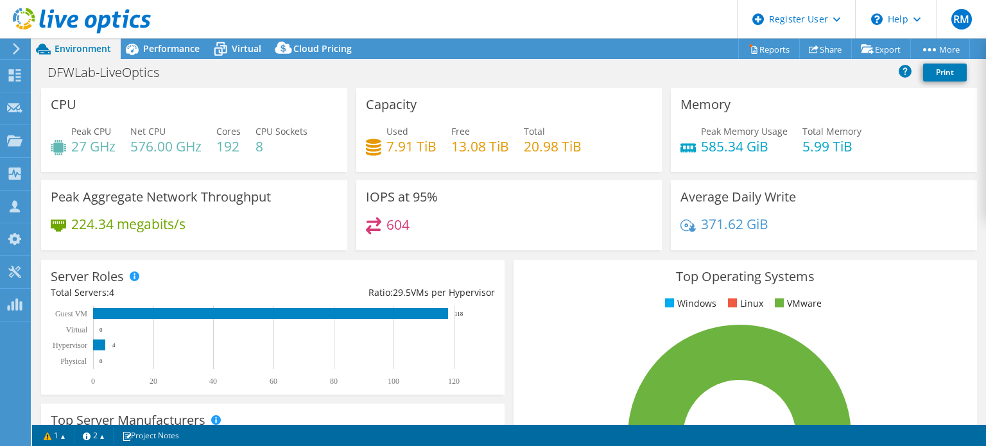
drag, startPoint x: 485, startPoint y: 28, endPoint x: 444, endPoint y: 19, distance: 41.9
click at [444, 19] on header "RM Dell User [PERSON_NAME] [PERSON_NAME][EMAIL_ADDRESS][PERSON_NAME][DOMAIN_NAM…" at bounding box center [493, 19] width 986 height 39
drag, startPoint x: 444, startPoint y: 19, endPoint x: 398, endPoint y: 28, distance: 47.0
click at [398, 28] on header "RM Dell User [PERSON_NAME] [PERSON_NAME][EMAIL_ADDRESS][PERSON_NAME][DOMAIN_NAM…" at bounding box center [493, 19] width 986 height 39
click at [209, 48] on icon at bounding box center [220, 49] width 22 height 22
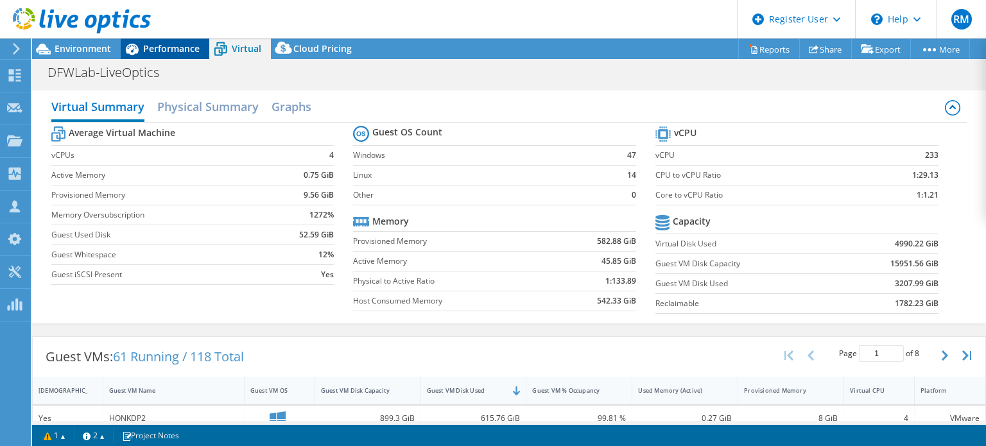
click at [203, 47] on div "Performance" at bounding box center [165, 49] width 89 height 21
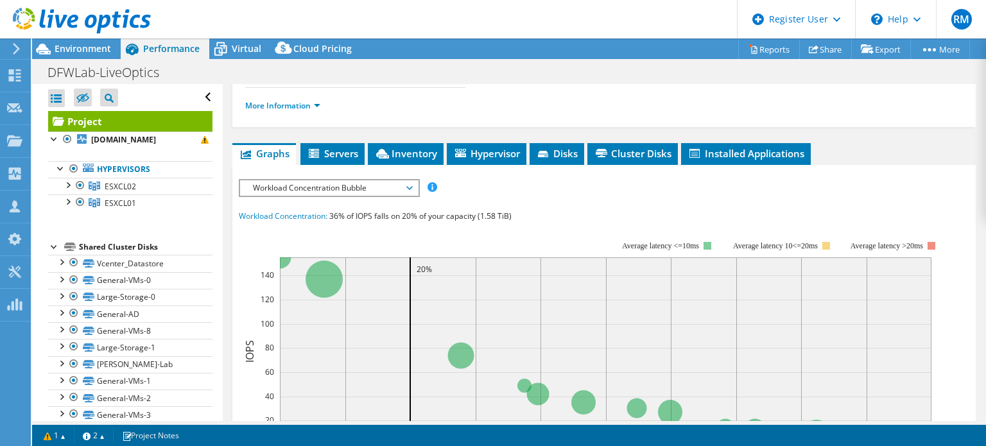
click at [337, 181] on span "Workload Concentration Bubble" at bounding box center [329, 187] width 165 height 15
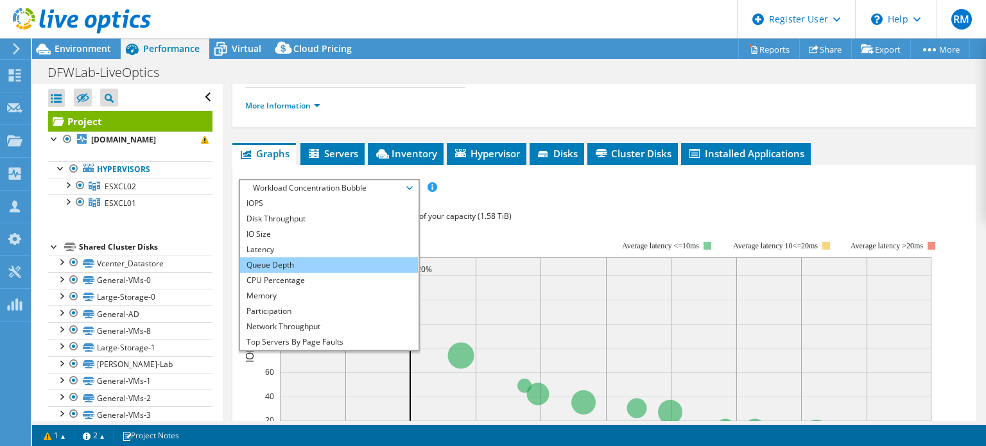
scroll to position [46, 0]
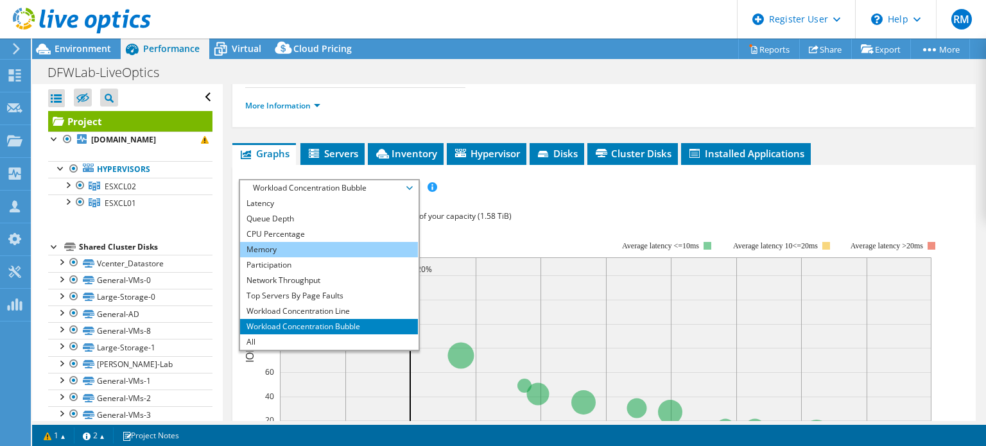
click at [301, 251] on li "Memory" at bounding box center [329, 249] width 178 height 15
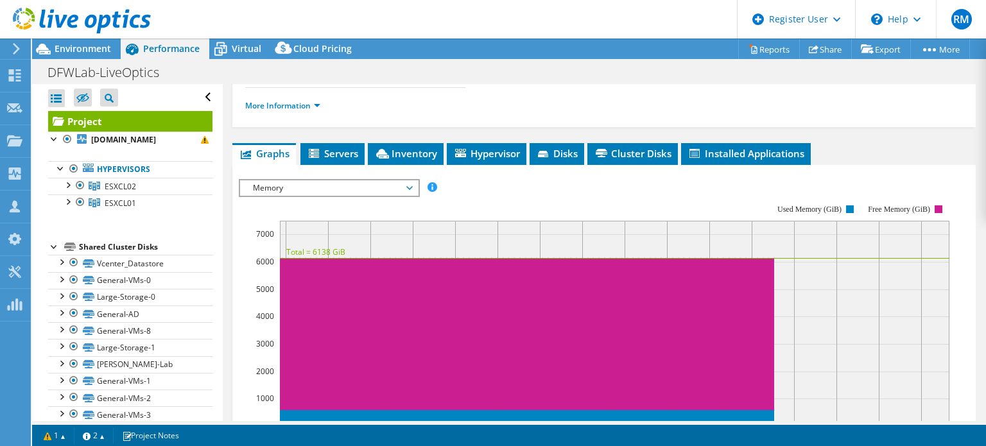
click at [461, 191] on rect at bounding box center [594, 315] width 711 height 257
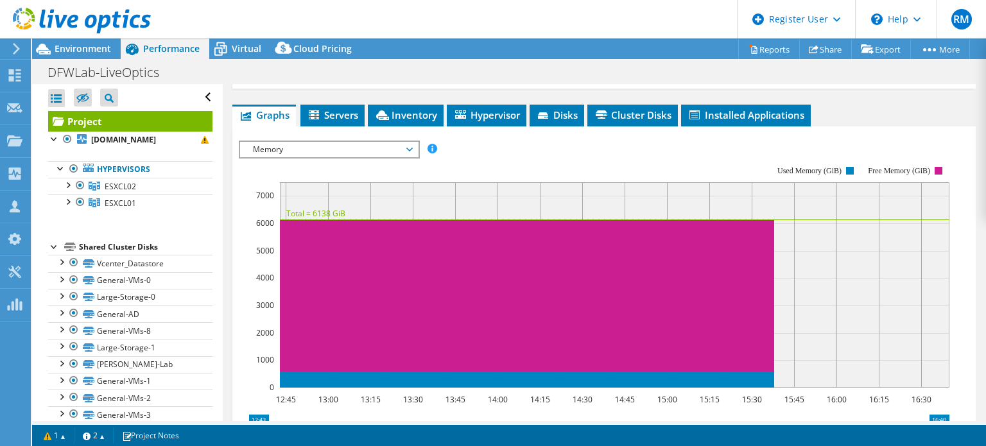
scroll to position [249, 0]
click at [328, 143] on span "Memory" at bounding box center [329, 149] width 165 height 15
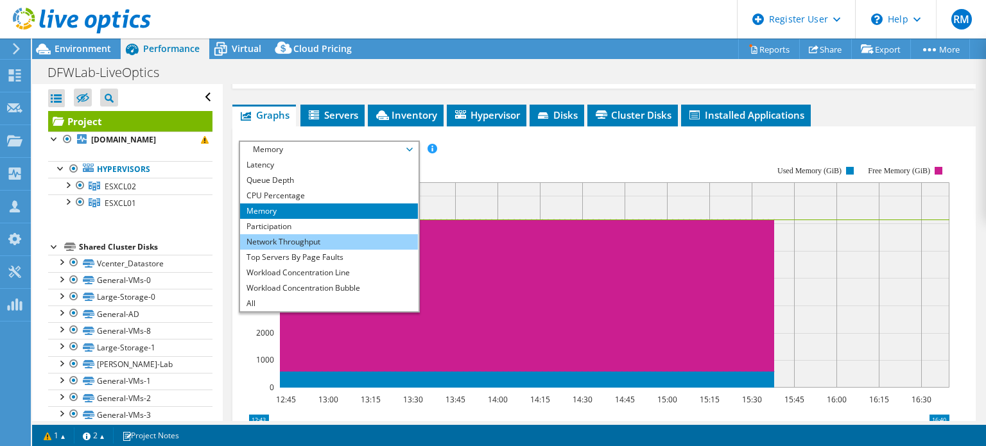
scroll to position [0, 0]
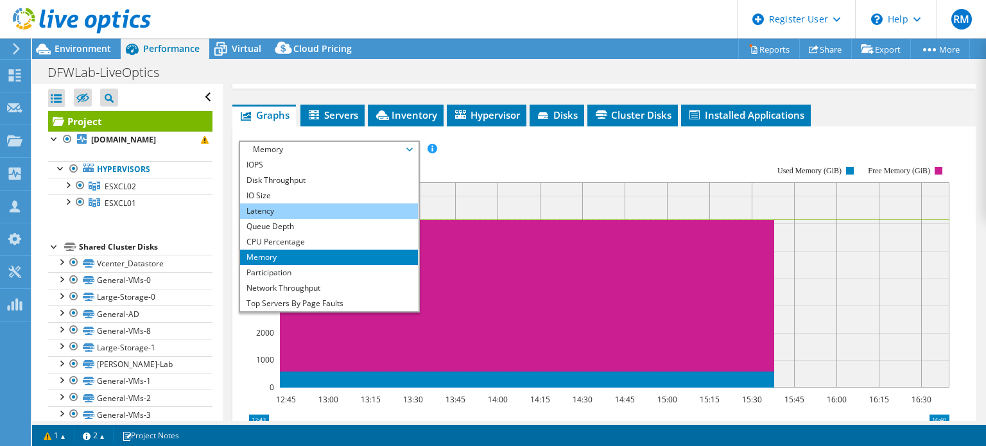
click at [298, 200] on li "IO Size" at bounding box center [329, 195] width 178 height 15
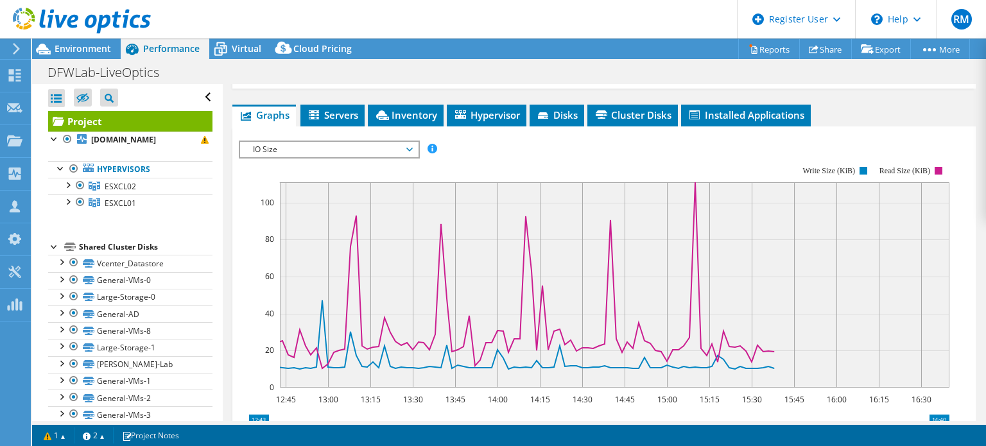
click at [344, 161] on rect at bounding box center [594, 276] width 711 height 257
click at [311, 150] on span "IO Size" at bounding box center [329, 149] width 165 height 15
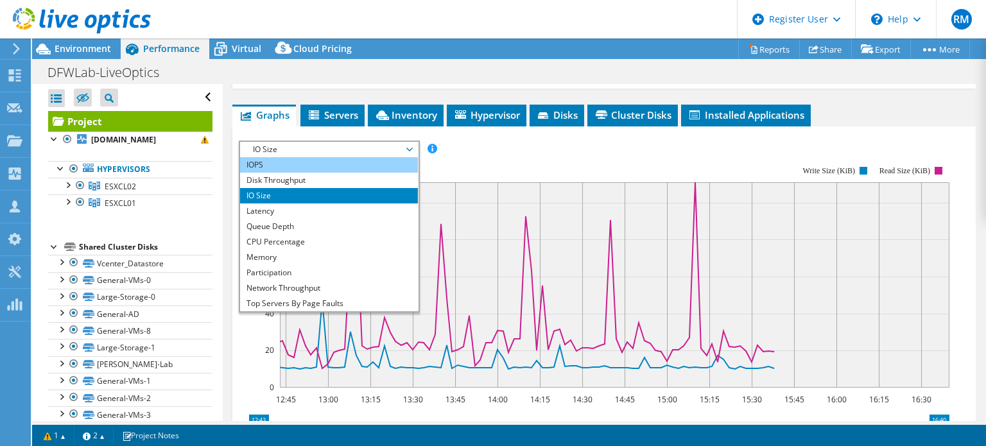
click at [285, 168] on li "IOPS" at bounding box center [329, 164] width 178 height 15
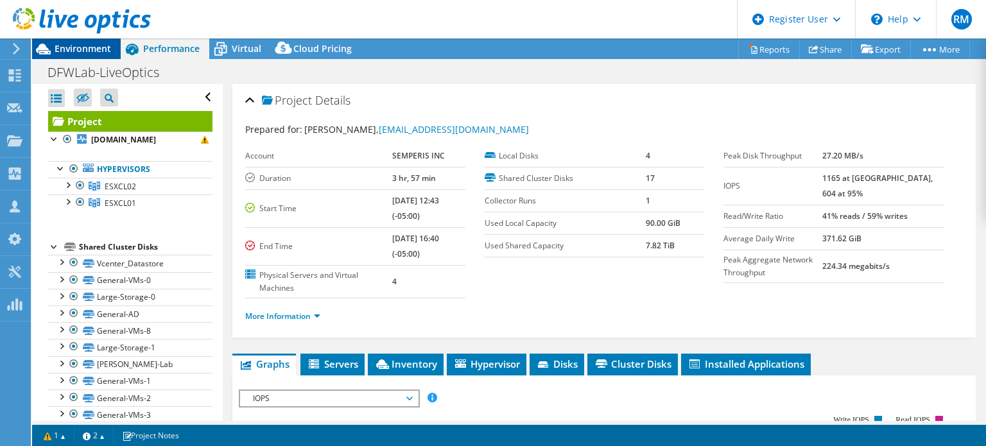
click at [113, 48] on div "Environment" at bounding box center [76, 49] width 89 height 21
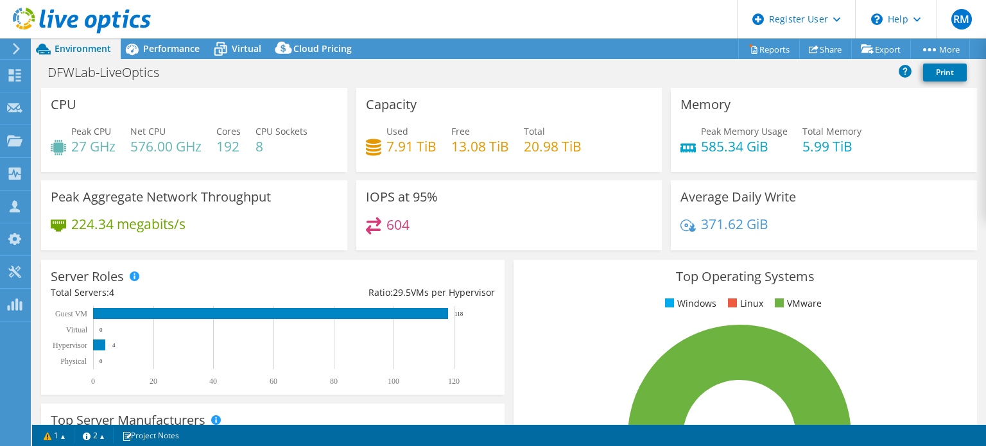
drag, startPoint x: 356, startPoint y: 11, endPoint x: 315, endPoint y: 13, distance: 41.8
click at [315, 13] on header "RM Dell User [PERSON_NAME] [PERSON_NAME][EMAIL_ADDRESS][PERSON_NAME][DOMAIN_NAM…" at bounding box center [493, 19] width 986 height 39
click at [485, 191] on div "IOPS at 95% 604" at bounding box center [509, 215] width 306 height 70
click at [478, 40] on div "Project Actions Project Actions Reports Share Export vSAN ReadyNode Sizer" at bounding box center [509, 49] width 954 height 21
click at [191, 43] on span "Performance" at bounding box center [171, 48] width 57 height 12
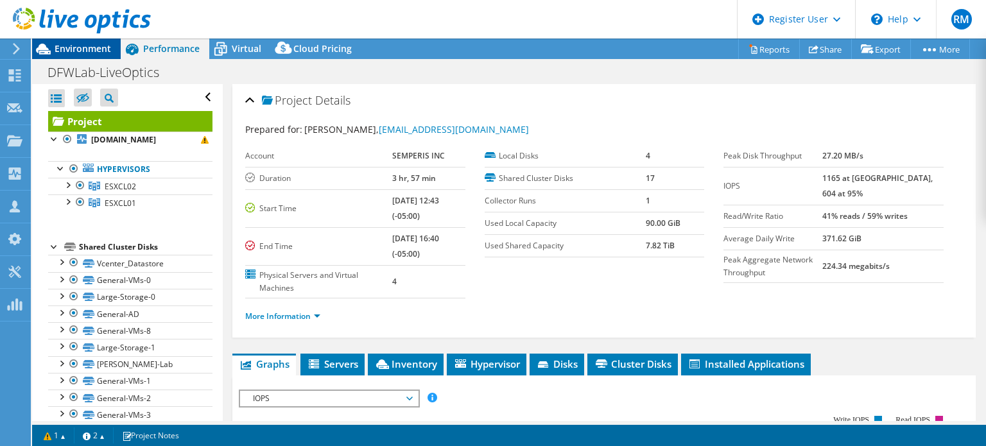
click at [116, 48] on div "Environment" at bounding box center [76, 49] width 89 height 21
